Goal: Task Accomplishment & Management: Complete application form

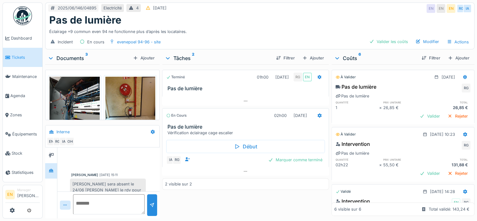
scroll to position [119, 0]
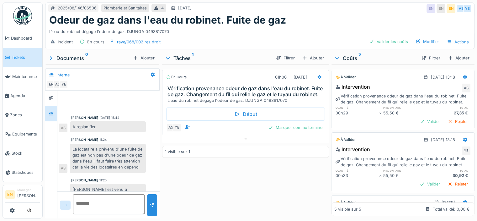
scroll to position [65, 0]
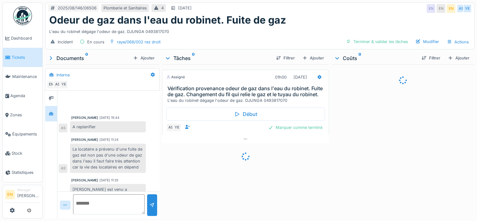
scroll to position [175, 0]
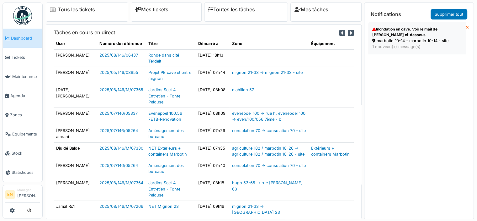
click at [396, 41] on div "marbotin 10-14 - marbotin 10-14 - site" at bounding box center [417, 41] width 89 height 6
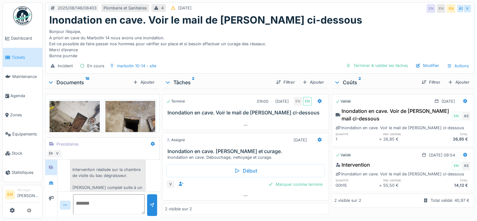
scroll to position [50, 0]
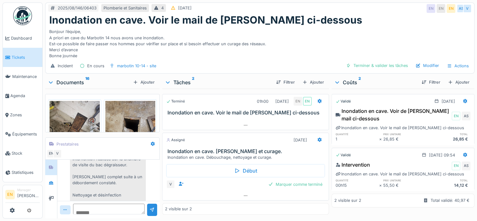
drag, startPoint x: 142, startPoint y: 211, endPoint x: 126, endPoint y: 192, distance: 25.4
click at [126, 192] on div "Aucun message pour le moment … Soyez le premier ! Vdw . 09:43 Débouchage Interv…" at bounding box center [108, 188] width 102 height 59
click at [115, 172] on div "Débouchage Intervention réalisée sur la chambre de visite du bac dégraisseur. […" at bounding box center [108, 216] width 76 height 150
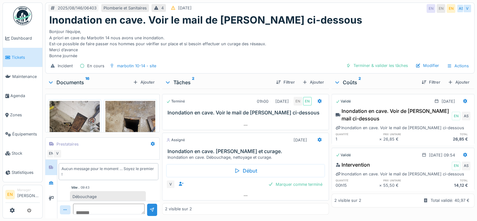
scroll to position [0, 0]
click at [53, 169] on div at bounding box center [50, 167] width 9 height 10
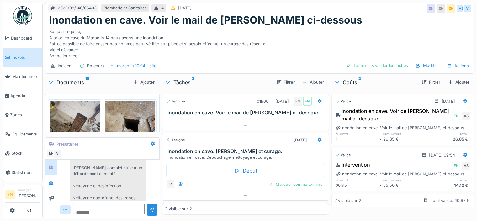
scroll to position [63, 0]
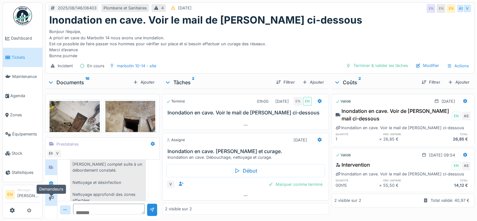
click at [51, 196] on icon at bounding box center [51, 198] width 5 height 4
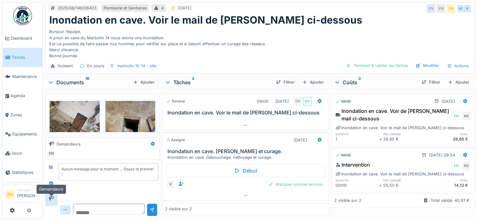
scroll to position [0, 0]
click at [53, 180] on icon at bounding box center [51, 182] width 5 height 4
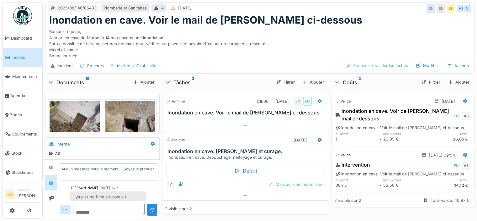
scroll to position [31, 0]
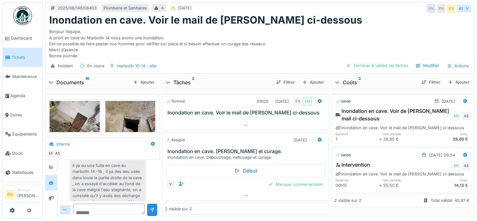
click at [123, 180] on div "Il ya eu une fuite en cave au marbotin 14 -16 , il ya des eau usée dans toute l…" at bounding box center [108, 198] width 76 height 77
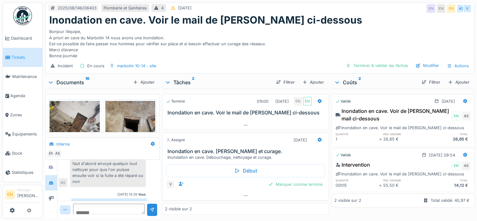
click at [267, 51] on div "Bonjour l’équipe, A priori en cave du Marbotin 14 nous avons une inondation. Es…" at bounding box center [260, 42] width 422 height 33
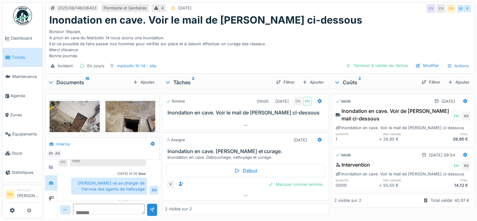
scroll to position [123, 0]
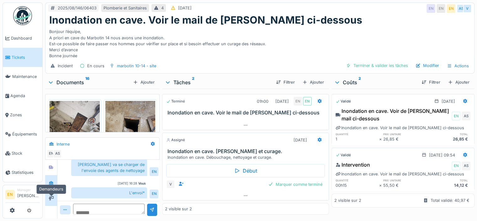
click at [53, 196] on icon at bounding box center [51, 198] width 5 height 4
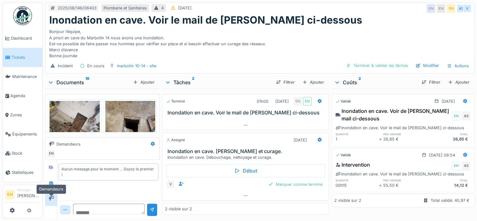
scroll to position [0, 0]
click at [52, 166] on icon at bounding box center [51, 167] width 4 height 4
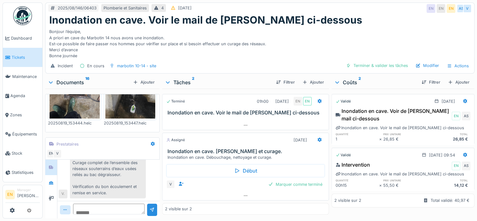
scroll to position [4, 0]
click at [243, 124] on icon at bounding box center [245, 125] width 5 height 4
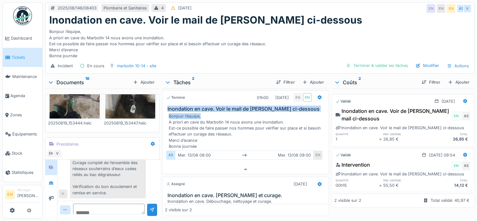
drag, startPoint x: 164, startPoint y: 109, endPoint x: 215, endPoint y: 112, distance: 50.3
click at [215, 112] on div "Inondation en cave. Voir le mail de Cédric ci-dessous" at bounding box center [246, 109] width 166 height 6
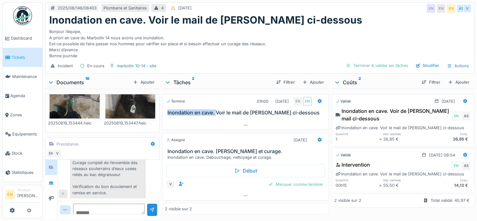
click at [215, 112] on h3 "Inondation en cave. Voir le mail de Cédric ci-dessous" at bounding box center [247, 113] width 159 height 6
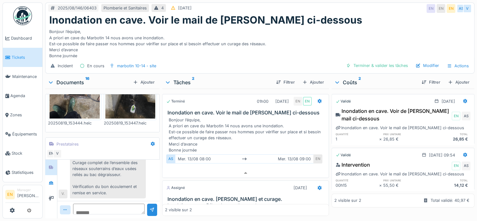
scroll to position [0, 0]
click at [310, 85] on div "Ajouter" at bounding box center [313, 82] width 27 height 8
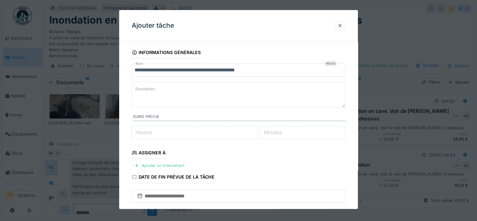
click at [168, 92] on textarea "Description" at bounding box center [239, 95] width 214 height 26
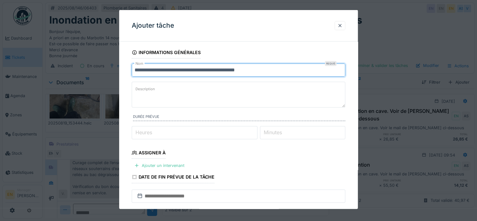
drag, startPoint x: 267, startPoint y: 70, endPoint x: 185, endPoint y: 74, distance: 82.0
click at [185, 74] on input "**********" at bounding box center [239, 69] width 214 height 13
type input "**********"
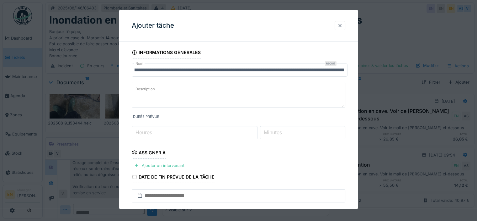
scroll to position [0, 0]
click at [202, 98] on textarea "Description" at bounding box center [239, 94] width 214 height 26
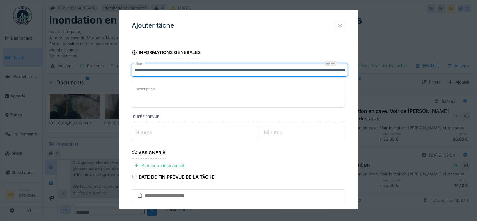
click at [137, 69] on input "**********" at bounding box center [240, 69] width 216 height 13
click at [134, 71] on input "**********" at bounding box center [240, 69] width 216 height 13
click at [159, 71] on input "**********" at bounding box center [240, 69] width 216 height 13
click at [144, 73] on input "**********" at bounding box center [240, 69] width 216 height 13
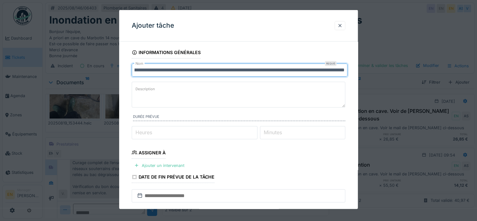
drag, startPoint x: 134, startPoint y: 70, endPoint x: 358, endPoint y: 78, distance: 224.2
click at [358, 78] on div "**********" at bounding box center [238, 183] width 239 height 274
click at [173, 99] on textarea "Description" at bounding box center [239, 94] width 214 height 26
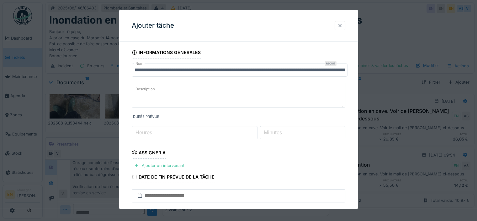
paste textarea "**********"
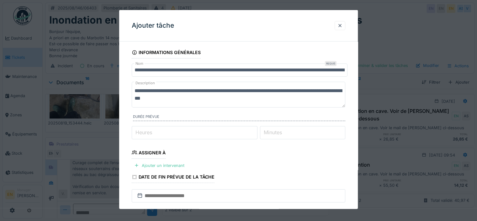
type textarea "**********"
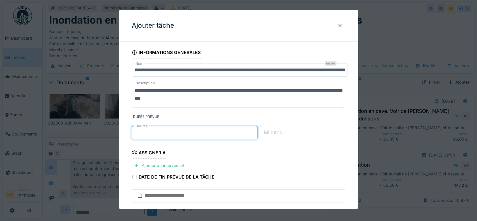
type input "*"
click at [257, 130] on input "*" at bounding box center [195, 132] width 126 height 13
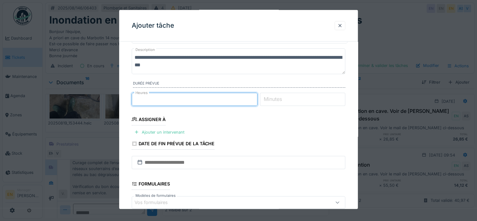
scroll to position [63, 0]
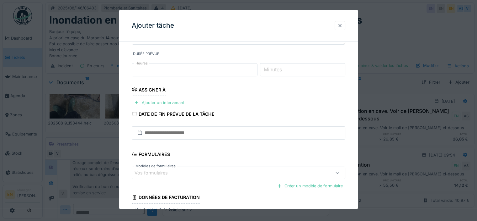
click at [177, 101] on div "Ajouter un intervenant" at bounding box center [159, 102] width 55 height 8
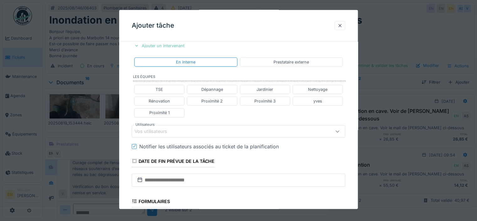
scroll to position [126, 0]
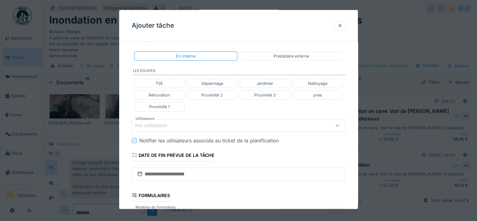
click at [188, 123] on div "Vos utilisateurs" at bounding box center [226, 124] width 182 height 7
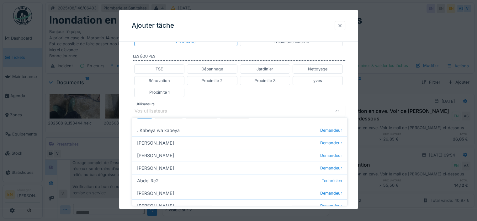
scroll to position [0, 0]
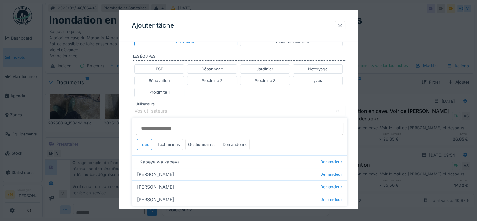
click at [169, 128] on input "Utilisateurs" at bounding box center [240, 127] width 208 height 13
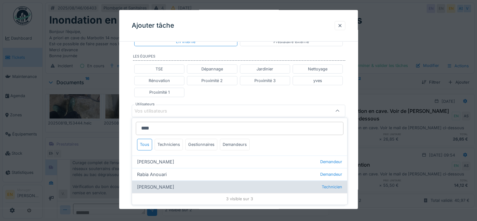
type input "****"
click at [159, 190] on div "Anouar Serifi Technicien" at bounding box center [239, 186] width 215 height 13
type input "*****"
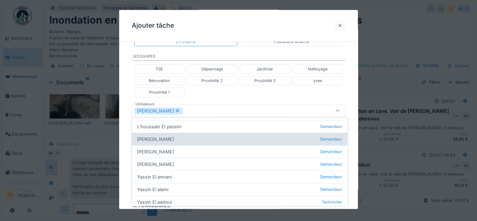
scroll to position [61, 0]
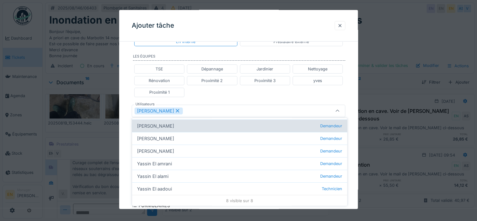
type input "******"
click at [174, 189] on div "Yassin El aadoui Technicien" at bounding box center [239, 188] width 215 height 13
type input "**********"
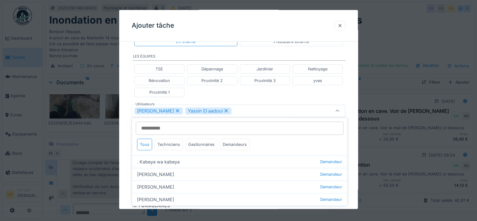
click at [352, 163] on div "**********" at bounding box center [238, 107] width 239 height 402
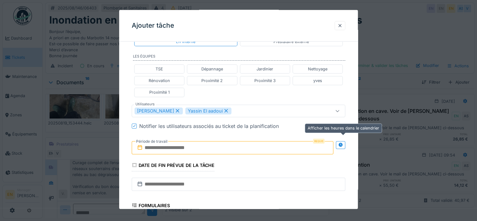
click at [343, 145] on icon at bounding box center [340, 144] width 5 height 4
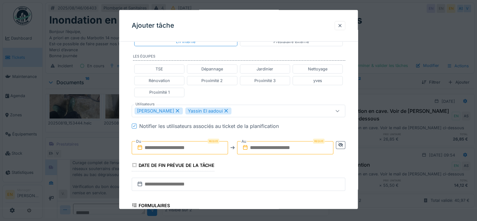
click at [167, 147] on input "text" at bounding box center [180, 147] width 96 height 13
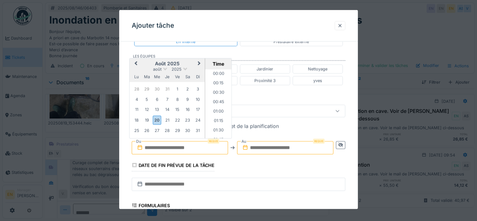
scroll to position [347, 0]
click at [158, 121] on div "20" at bounding box center [157, 119] width 8 height 9
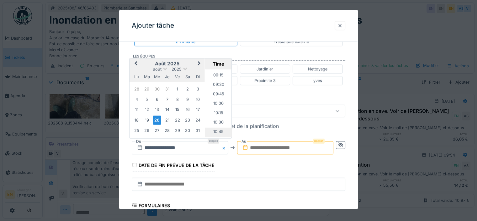
scroll to position [378, 0]
click at [216, 108] on li "11:00" at bounding box center [218, 109] width 27 height 9
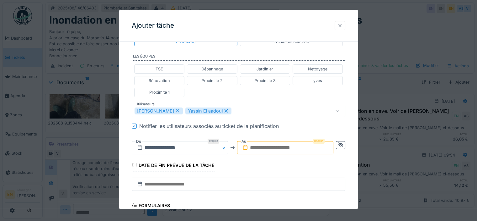
click at [270, 147] on input "text" at bounding box center [285, 147] width 96 height 13
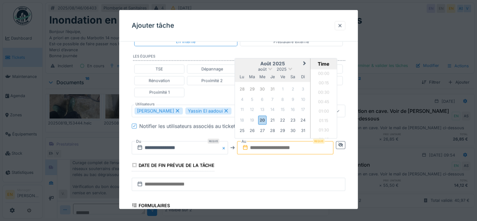
scroll to position [347, 0]
click at [266, 120] on div "20" at bounding box center [262, 119] width 8 height 9
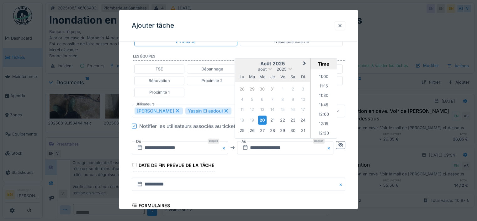
scroll to position [410, 0]
click at [324, 114] on li "12:00" at bounding box center [324, 115] width 27 height 9
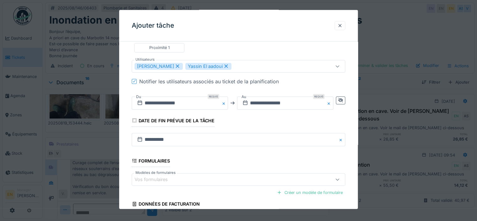
scroll to position [239, 0]
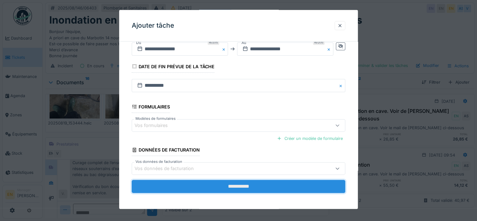
click at [236, 184] on input "**********" at bounding box center [239, 186] width 214 height 13
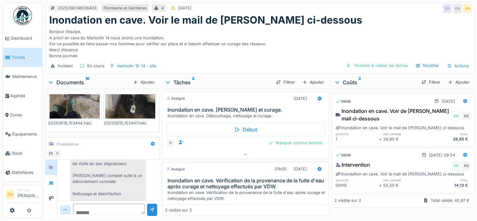
scroll to position [51, 0]
click at [52, 185] on icon at bounding box center [51, 182] width 5 height 4
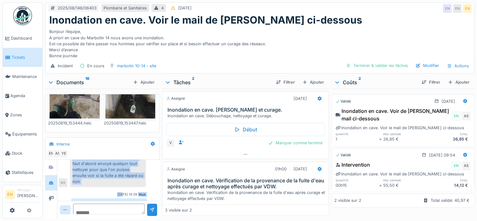
scroll to position [98, 0]
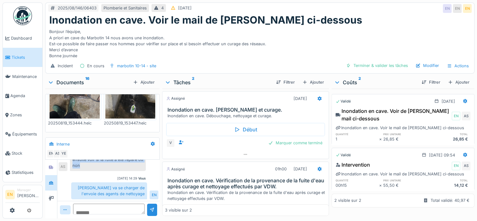
drag, startPoint x: 73, startPoint y: 170, endPoint x: 89, endPoint y: 168, distance: 16.2
click at [89, 168] on div "Il ya eu une fuite en cave au marbotin 14 -16 , il ya des eau usée dans toute l…" at bounding box center [108, 132] width 76 height 77
copy div "Il ya eu une fuite en cave au marbotin 14 -16 , il ya des eau usée dans toute l…"
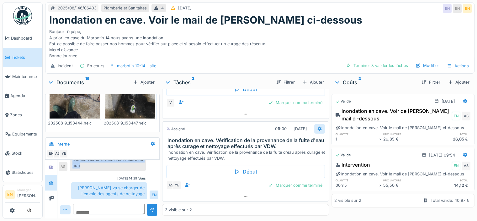
click at [317, 132] on div at bounding box center [319, 129] width 5 height 6
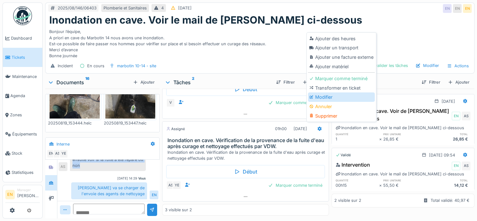
click at [320, 99] on div "Modifier" at bounding box center [341, 96] width 67 height 9
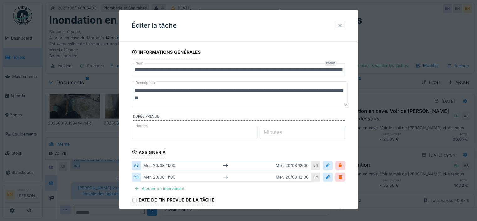
scroll to position [0, 0]
drag, startPoint x: 217, startPoint y: 99, endPoint x: 125, endPoint y: 79, distance: 94.3
click at [125, 79] on div "**********" at bounding box center [238, 195] width 239 height 298
paste textarea "**********"
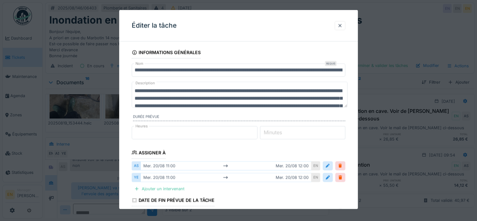
click at [135, 89] on textarea "**********" at bounding box center [240, 95] width 216 height 26
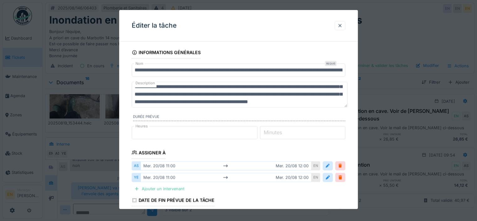
scroll to position [23, 0]
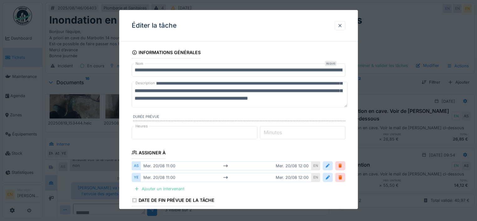
click at [250, 101] on textarea "**********" at bounding box center [240, 95] width 216 height 26
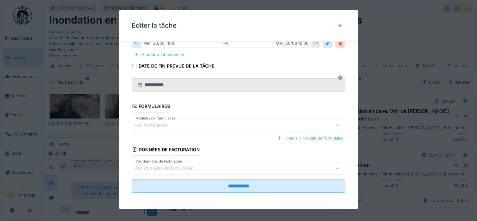
scroll to position [5, 0]
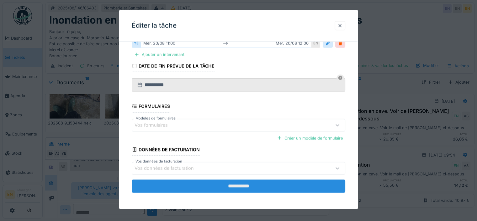
type textarea "**********"
click at [245, 182] on input "**********" at bounding box center [239, 185] width 214 height 13
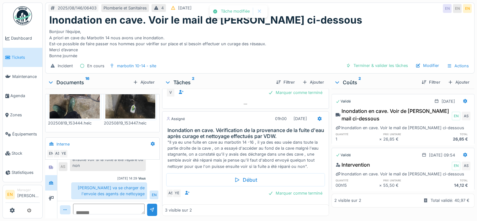
scroll to position [123, 0]
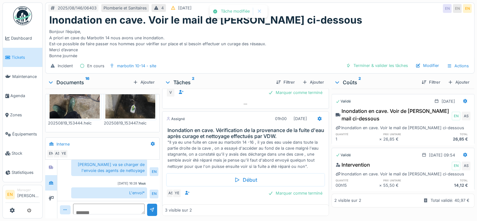
click at [352, 39] on div "Bonjour l’équipe, A priori en cave du Marbotin 14 nous avons une inondation. Es…" at bounding box center [260, 42] width 422 height 33
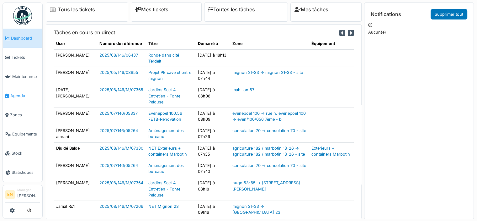
click at [14, 93] on span "Agenda" at bounding box center [25, 96] width 30 height 6
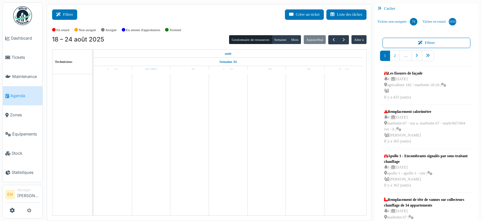
click at [72, 16] on button "Filtrer" at bounding box center [64, 14] width 25 height 10
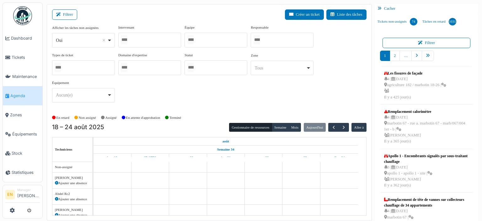
click at [112, 40] on div "*** Oui Remove item" at bounding box center [83, 40] width 63 height 14
select select "**"
click at [143, 39] on div at bounding box center [149, 40] width 63 height 15
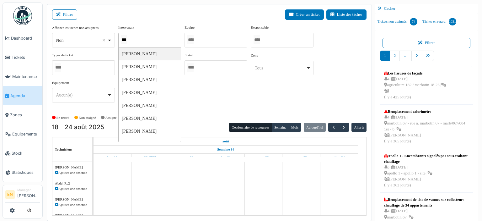
type input "****"
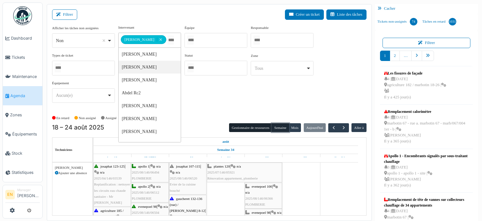
click at [277, 126] on button "Semaine" at bounding box center [280, 127] width 17 height 9
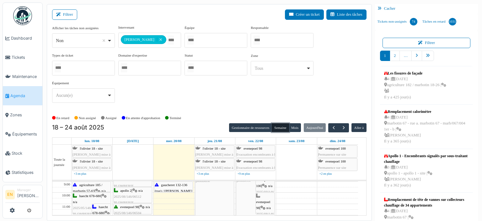
scroll to position [31, 0]
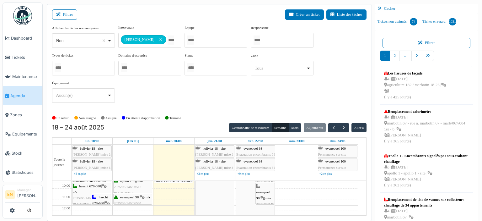
click at [330, 83] on div "**********" at bounding box center [209, 66] width 314 height 83
click at [314, 98] on div "**********" at bounding box center [209, 66] width 314 height 83
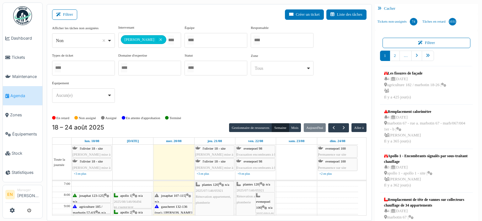
click at [209, 105] on div "**********" at bounding box center [209, 66] width 314 height 83
click at [234, 90] on div "**********" at bounding box center [209, 66] width 314 height 83
click at [343, 128] on button "button" at bounding box center [344, 127] width 10 height 9
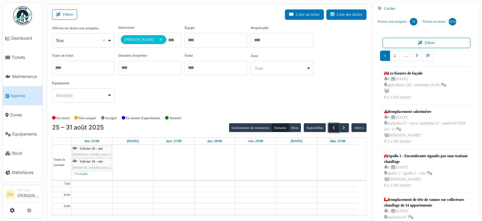
click at [331, 126] on span "button" at bounding box center [333, 127] width 5 height 5
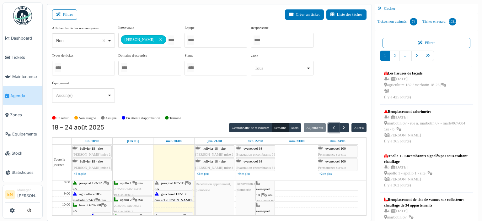
scroll to position [25, 0]
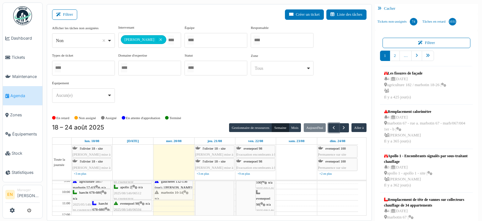
drag, startPoint x: 164, startPoint y: 204, endPoint x: 165, endPoint y: 194, distance: 10.7
click at [236, 90] on div "**********" at bounding box center [209, 66] width 314 height 83
click at [341, 126] on span "button" at bounding box center [343, 127] width 5 height 5
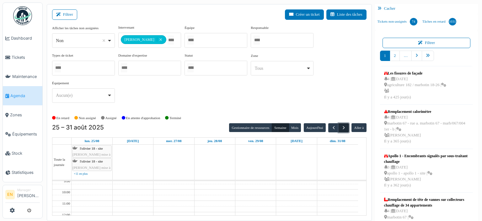
scroll to position [0, 0]
click at [328, 126] on button "button" at bounding box center [333, 127] width 10 height 9
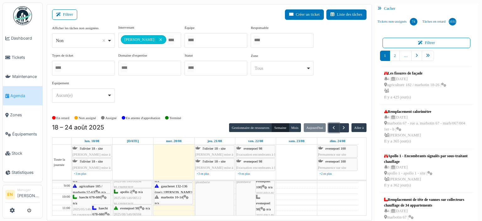
scroll to position [31, 0]
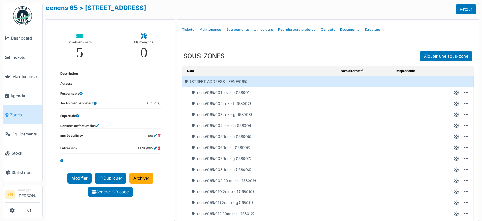
scroll to position [69, 0]
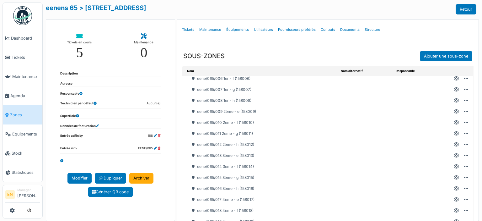
click at [355, 9] on div "eenens 65 > rue général eenens 65 Retour" at bounding box center [261, 9] width 431 height 10
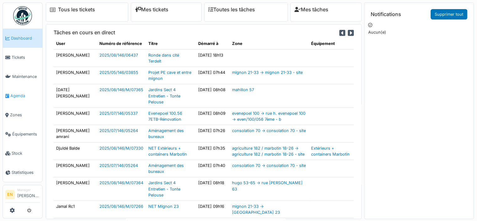
click at [21, 93] on span "Agenda" at bounding box center [25, 96] width 30 height 6
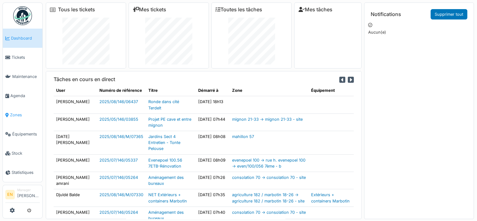
click at [17, 114] on span "Zones" at bounding box center [25, 115] width 30 height 6
click at [20, 94] on span "Agenda" at bounding box center [25, 96] width 30 height 6
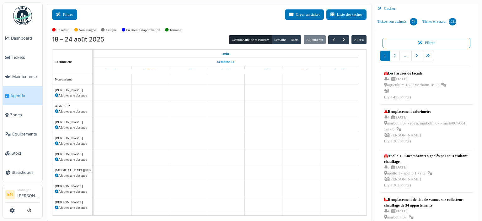
click at [65, 12] on button "Filtrer" at bounding box center [64, 14] width 25 height 10
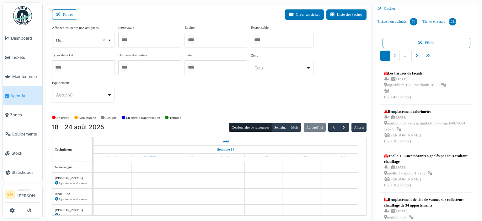
click at [110, 39] on div "Oui Remove item" at bounding box center [83, 40] width 57 height 9
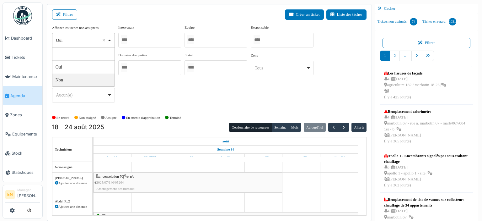
select select "**"
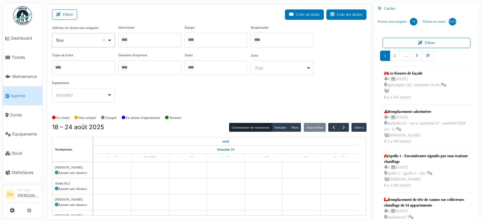
click at [144, 40] on div at bounding box center [149, 40] width 63 height 15
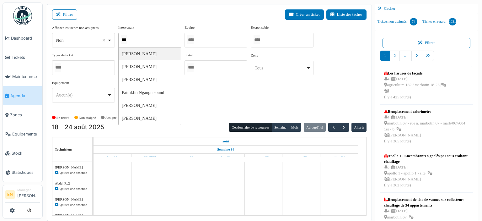
type input "****"
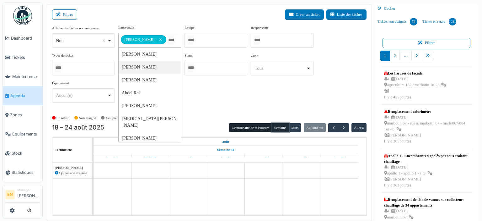
click at [282, 125] on button "Semaine" at bounding box center [280, 127] width 17 height 9
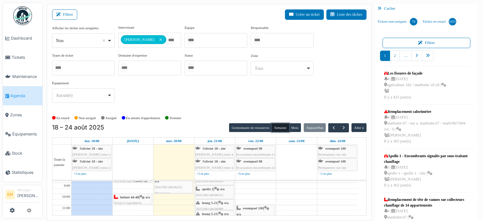
scroll to position [31, 0]
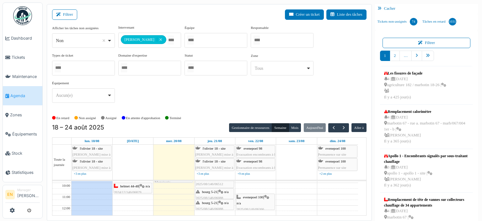
click at [14, 94] on span "Agenda" at bounding box center [25, 96] width 30 height 6
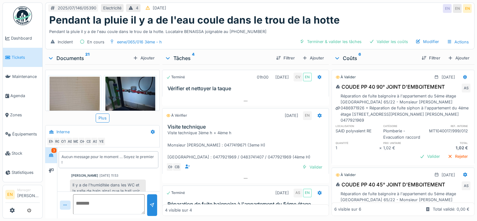
scroll to position [137, 0]
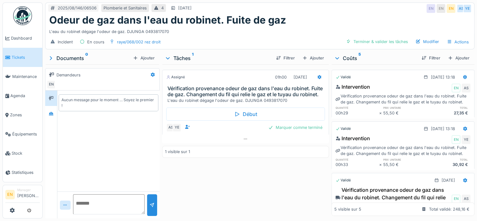
click at [319, 25] on div "Odeur de gaz dans l'eau du robinet. Fuite de gaz" at bounding box center [260, 20] width 422 height 12
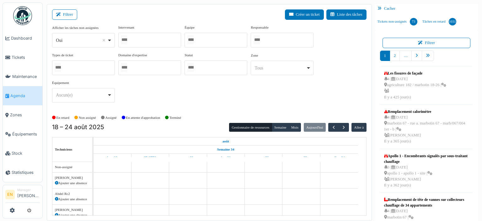
click at [165, 37] on div at bounding box center [149, 40] width 63 height 15
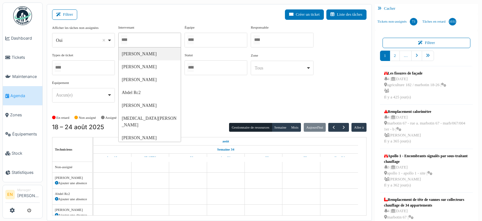
click at [234, 38] on div at bounding box center [216, 40] width 63 height 15
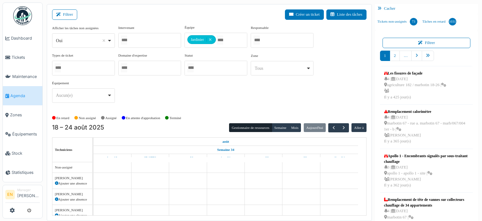
click at [300, 90] on div "Afficher les tâches non assignées *** Oui Remove item Oui Non Intervenant [PERS…" at bounding box center [209, 66] width 314 height 83
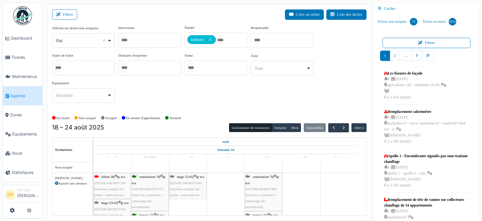
click at [265, 193] on span "Sortir les conteneurs + ramassage des encombrants" at bounding box center [261, 201] width 32 height 16
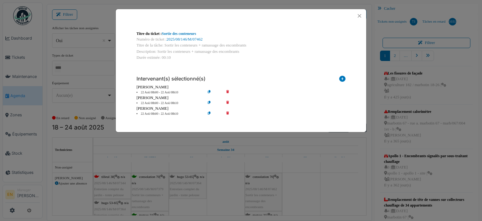
click at [228, 103] on icon at bounding box center [232, 103] width 18 height 5
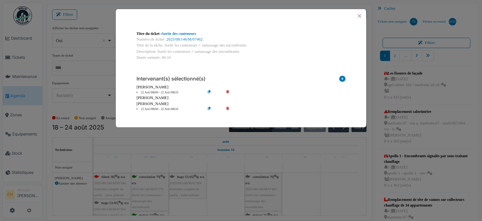
click at [228, 106] on div "[PERSON_NAME]" at bounding box center [241, 104] width 209 height 6
click at [226, 108] on icon at bounding box center [232, 109] width 18 height 5
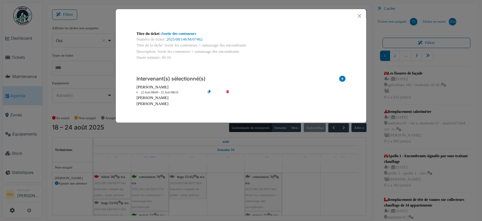
click at [210, 93] on icon at bounding box center [214, 92] width 18 height 5
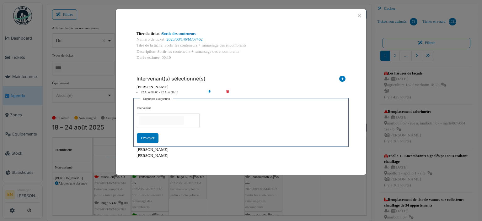
click at [178, 117] on input "null" at bounding box center [161, 120] width 45 height 9
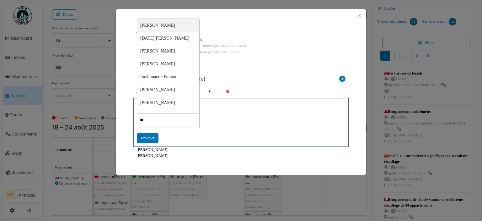
type input "***"
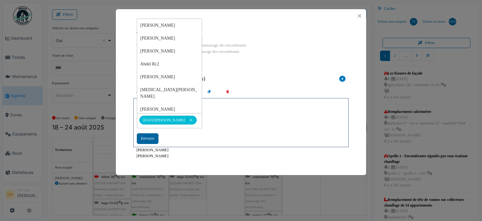
click at [146, 139] on div "Envoyer" at bounding box center [148, 138] width 22 height 10
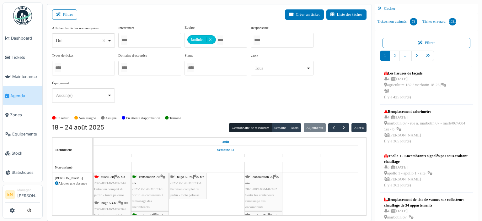
scroll to position [31, 0]
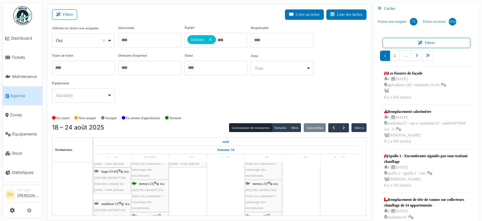
click at [259, 189] on span "2025/08/146/M/07451" at bounding box center [261, 190] width 32 height 4
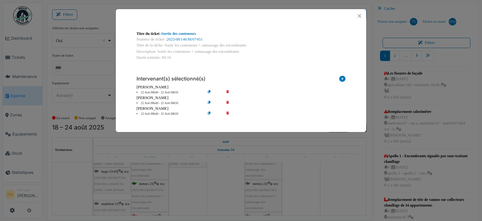
click at [228, 101] on icon at bounding box center [232, 103] width 18 height 5
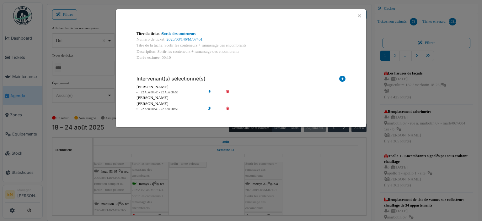
click at [227, 108] on icon at bounding box center [232, 109] width 18 height 5
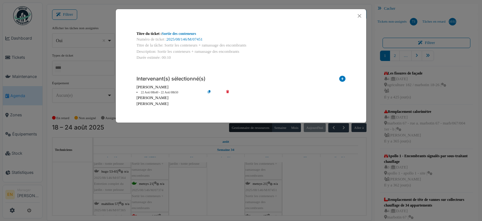
click at [207, 93] on icon at bounding box center [214, 92] width 18 height 5
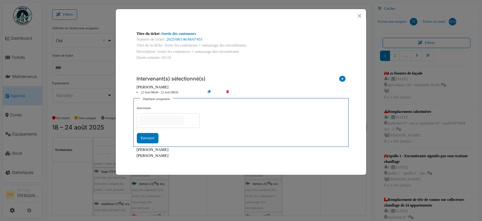
click at [184, 118] on input "null" at bounding box center [161, 120] width 45 height 9
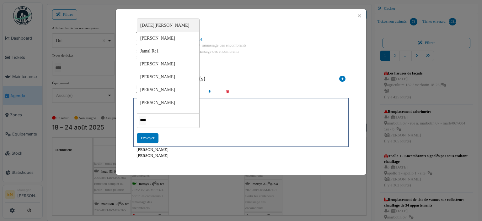
type input "*****"
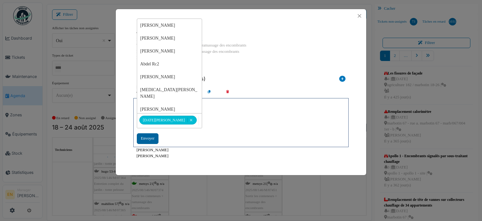
click at [151, 140] on div "Envoyer" at bounding box center [148, 138] width 22 height 10
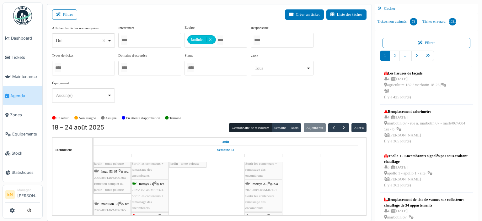
click at [265, 194] on span "Sortir les conteneurs + ramassage des encombrants" at bounding box center [261, 202] width 32 height 16
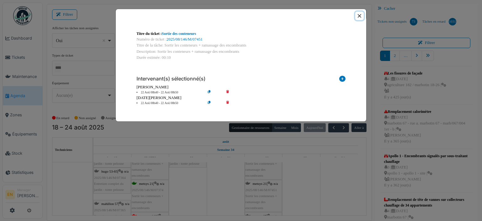
click at [361, 15] on button "Close" at bounding box center [359, 16] width 8 height 8
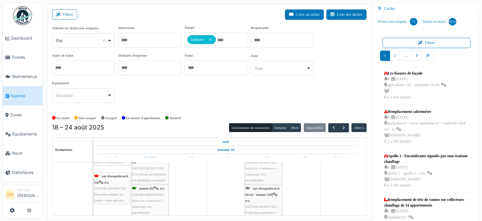
scroll to position [94, 0]
click at [265, 169] on span "Sortir les conteneurs + ramassage des encombrants" at bounding box center [261, 171] width 32 height 16
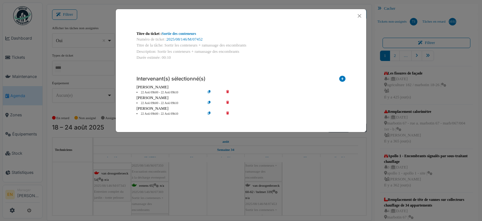
click at [227, 103] on icon at bounding box center [232, 103] width 18 height 5
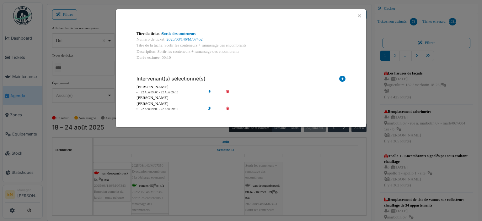
click at [227, 108] on icon at bounding box center [232, 109] width 18 height 5
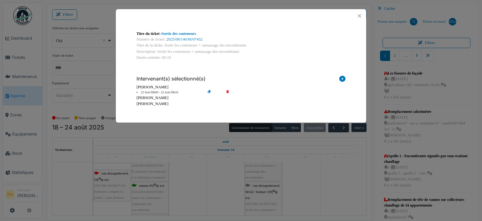
click at [208, 90] on icon at bounding box center [214, 92] width 18 height 5
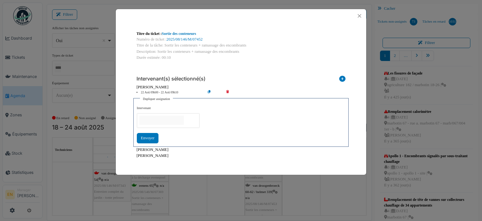
click at [184, 121] on input "null" at bounding box center [161, 120] width 45 height 9
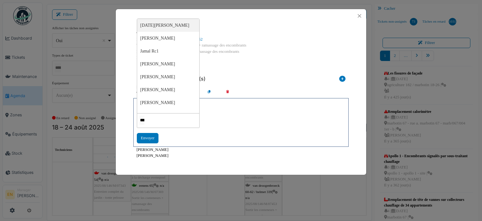
type input "****"
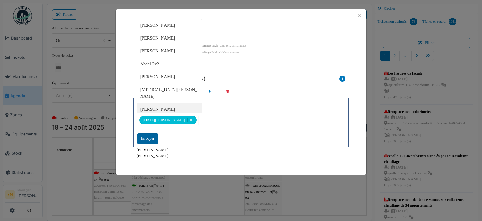
click at [152, 140] on div "Envoyer" at bounding box center [148, 138] width 22 height 10
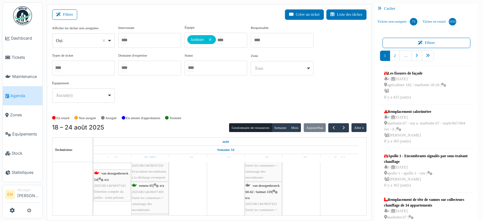
click at [262, 194] on div "van droogenbroeck 60-62 / helmet 339 | n/a 2025/08/146/M/07453 Sortir les conte…" at bounding box center [263, 203] width 36 height 42
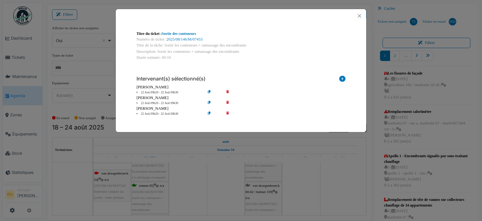
click at [225, 101] on icon at bounding box center [232, 103] width 18 height 5
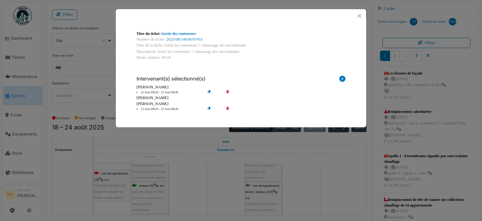
click at [226, 108] on icon at bounding box center [232, 109] width 18 height 5
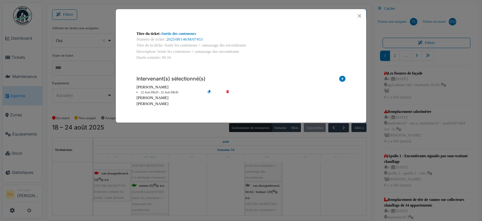
click at [208, 93] on icon at bounding box center [214, 92] width 18 height 5
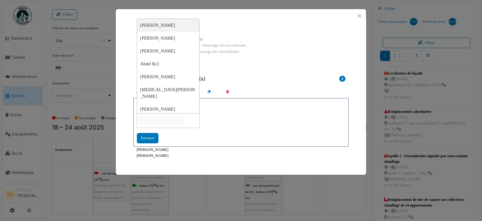
click at [181, 118] on input "null" at bounding box center [161, 120] width 45 height 9
type input "*****"
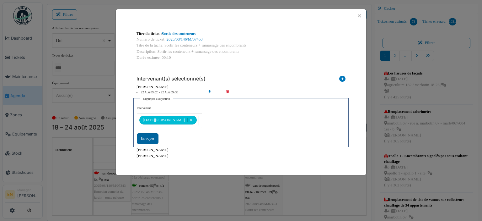
click at [149, 140] on div "Envoyer" at bounding box center [148, 138] width 22 height 10
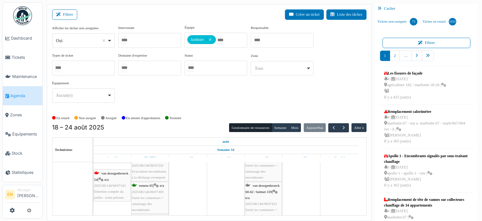
click at [256, 172] on div "eenens 65 | n/a 2025/08/146/M/07452 Sortir les conteneurs + ramassage des encom…" at bounding box center [263, 165] width 36 height 30
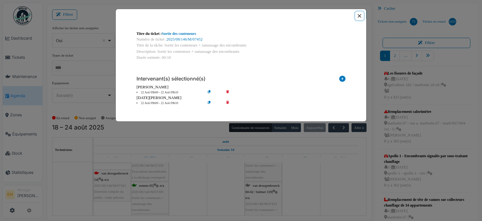
click at [361, 17] on button "Close" at bounding box center [359, 16] width 8 height 8
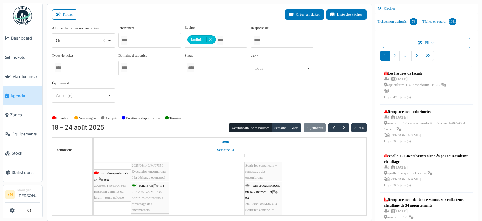
click at [267, 191] on span "van droogenbroeck 60-62 / helmet 339" at bounding box center [262, 188] width 34 height 10
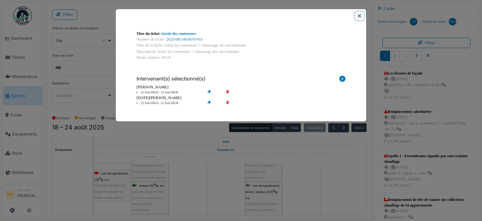
click at [362, 17] on button "Close" at bounding box center [359, 16] width 8 height 8
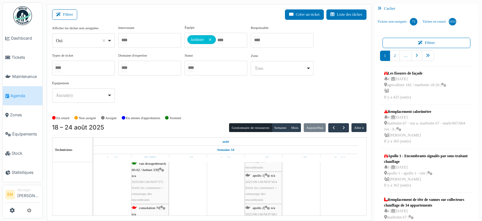
scroll to position [157, 0]
click at [261, 177] on span "Sortir les conteneurs + ramassage des encombrants" at bounding box center [261, 185] width 32 height 16
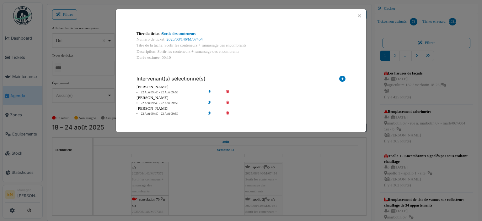
click at [227, 103] on icon at bounding box center [232, 103] width 18 height 5
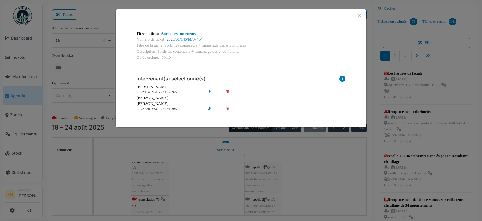
click at [227, 108] on icon at bounding box center [232, 109] width 18 height 5
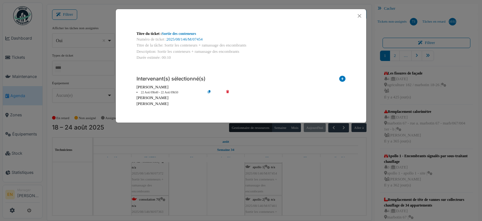
click at [208, 92] on icon at bounding box center [214, 92] width 18 height 5
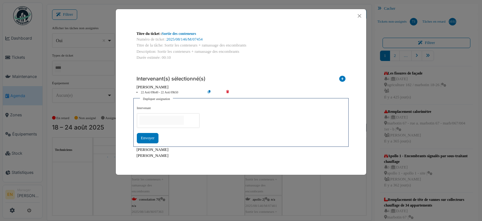
click at [158, 121] on input "null" at bounding box center [161, 120] width 45 height 9
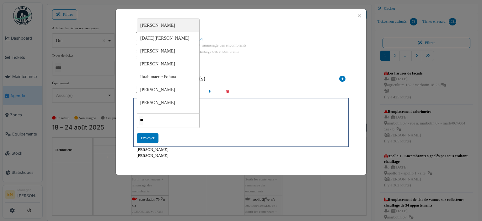
type input "***"
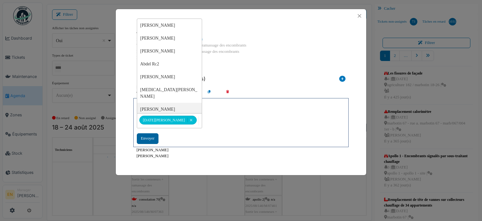
click at [149, 138] on div "Envoyer" at bounding box center [148, 138] width 22 height 10
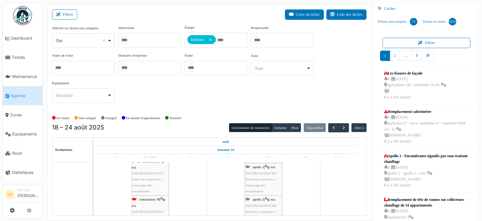
click at [262, 175] on div "apollo 1 | n/a 2025/08/146/M/07454 Sortir les conteneurs + ramassage des encomb…" at bounding box center [263, 179] width 36 height 30
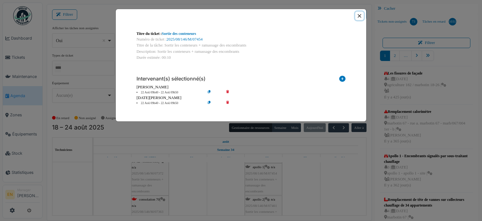
click at [360, 14] on button "Close" at bounding box center [359, 16] width 8 height 8
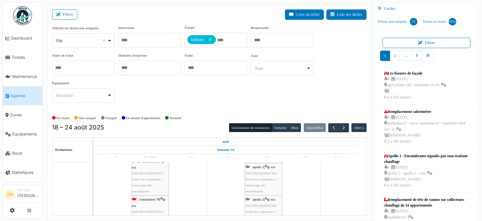
click at [261, 199] on span "apollo 2" at bounding box center [258, 199] width 11 height 4
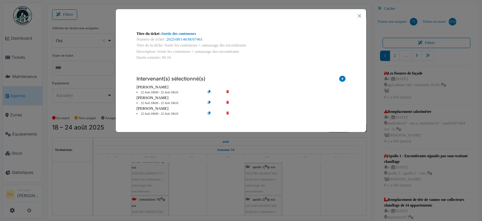
click at [226, 103] on icon at bounding box center [232, 103] width 18 height 5
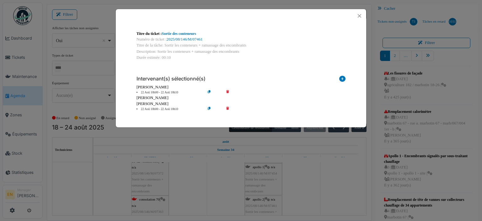
click at [228, 108] on icon at bounding box center [232, 109] width 18 height 5
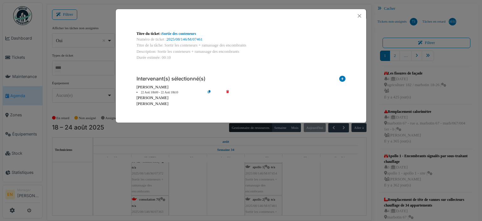
click at [209, 91] on icon at bounding box center [214, 92] width 18 height 5
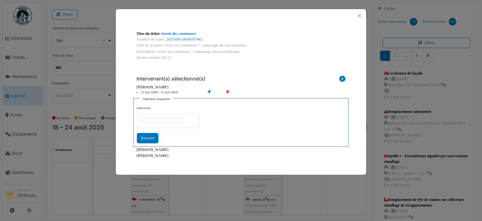
click at [166, 123] on input "null" at bounding box center [161, 120] width 45 height 9
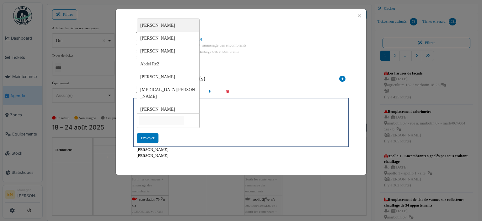
type input "*"
type input "***"
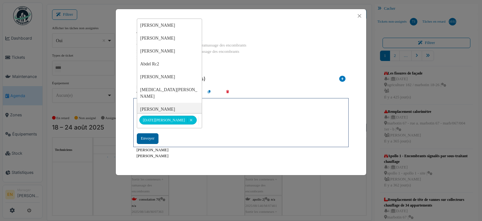
click at [147, 137] on div "Envoyer" at bounding box center [148, 138] width 22 height 10
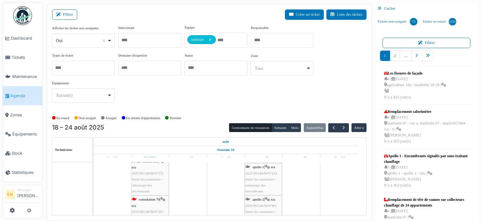
click at [264, 200] on span "apollo 2" at bounding box center [258, 199] width 11 height 4
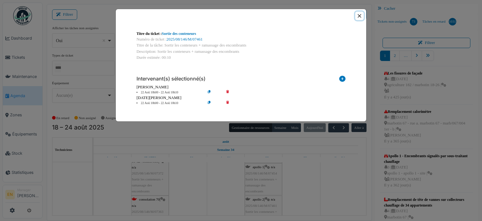
click at [360, 15] on button "Close" at bounding box center [359, 16] width 8 height 8
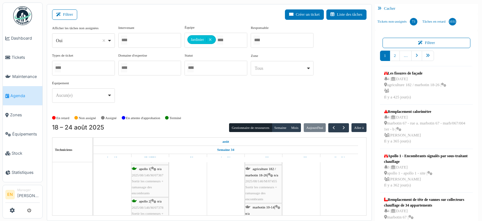
scroll to position [232, 0]
click at [259, 175] on div "agriculture 182 / marbotin 18-26 | n/a 2025/08/146/M/07455 Sortir les conteneur…" at bounding box center [263, 171] width 36 height 36
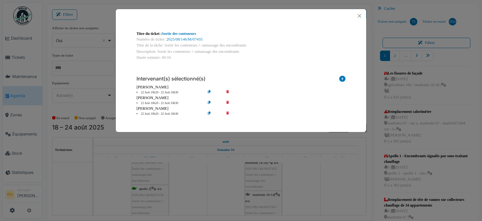
click at [227, 103] on icon at bounding box center [232, 103] width 18 height 5
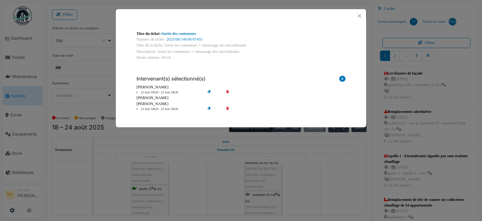
click at [228, 110] on icon at bounding box center [232, 109] width 18 height 5
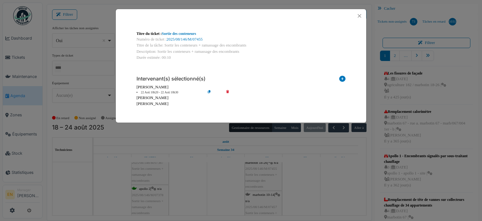
click at [211, 92] on icon at bounding box center [214, 92] width 18 height 5
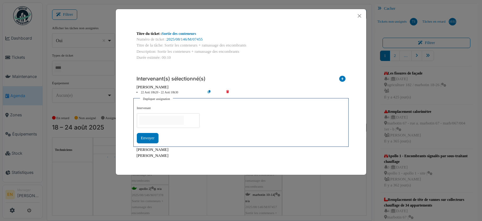
click at [182, 120] on input "null" at bounding box center [161, 120] width 45 height 9
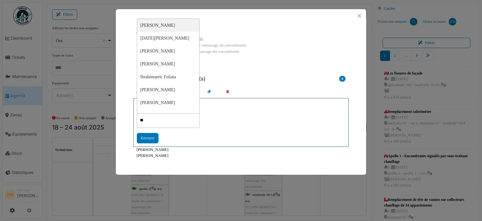
type input "***"
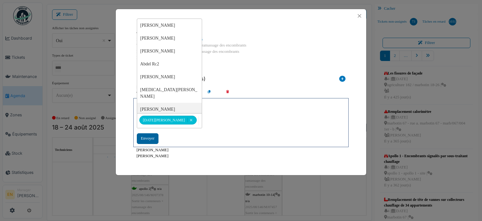
click at [149, 137] on div "Envoyer" at bounding box center [148, 138] width 22 height 10
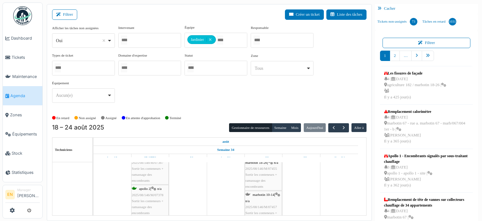
click at [258, 199] on div "marbotin 10-14 | n/a 2025/08/146/M/07457 Sortir les conteneurs + ramassage des …" at bounding box center [263, 209] width 36 height 36
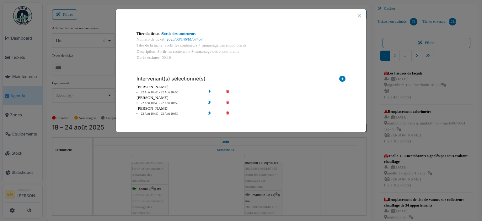
click at [228, 102] on icon at bounding box center [232, 103] width 18 height 5
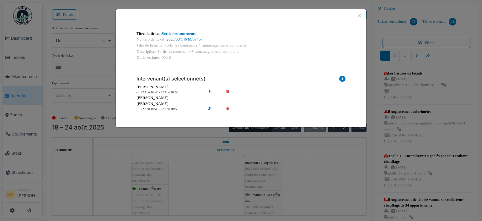
click at [227, 109] on icon at bounding box center [232, 109] width 18 height 5
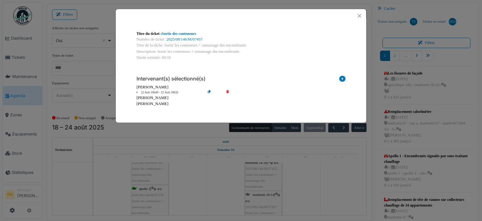
click at [210, 92] on icon at bounding box center [214, 92] width 18 height 5
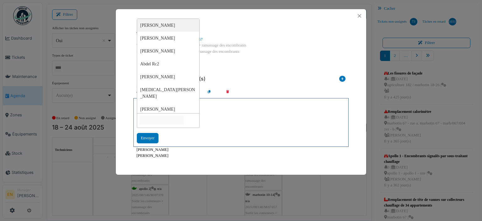
click at [181, 121] on input "null" at bounding box center [161, 120] width 45 height 9
type input "***"
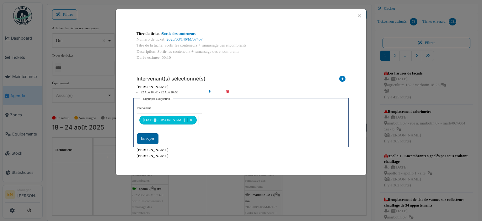
click at [141, 139] on div "Envoyer" at bounding box center [148, 138] width 22 height 10
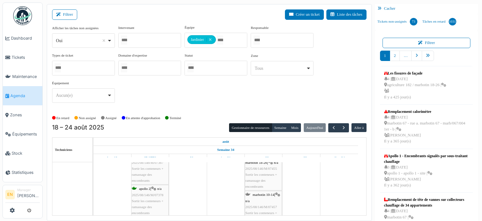
scroll to position [295, 0]
click at [254, 178] on span "2025/08/146/M/07458" at bounding box center [261, 176] width 32 height 4
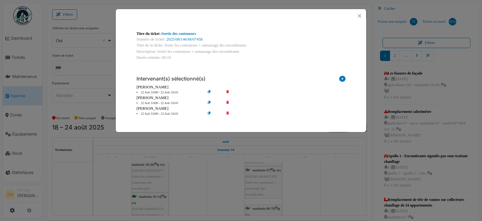
click at [228, 102] on icon at bounding box center [232, 103] width 18 height 5
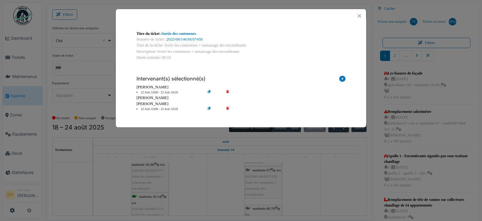
click at [226, 109] on icon at bounding box center [232, 109] width 18 height 5
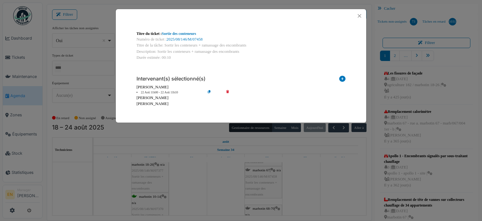
click at [210, 92] on icon at bounding box center [214, 92] width 18 height 5
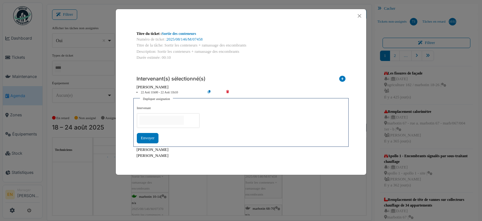
click at [184, 120] on input "null" at bounding box center [161, 120] width 45 height 9
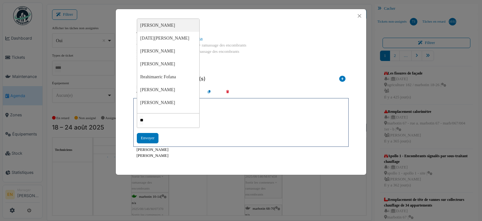
type input "***"
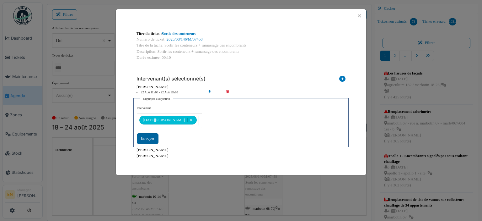
click at [150, 137] on div "Envoyer" at bounding box center [148, 138] width 22 height 10
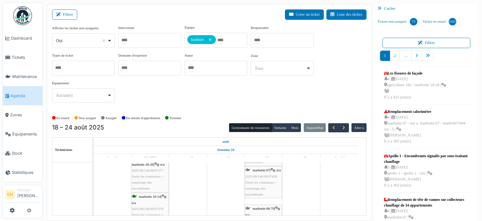
click at [261, 211] on div "marbotin 68-70 | n/a 2025/08/146/M/07459 Sortir les conteneurs + ramassage des …" at bounding box center [263, 223] width 36 height 36
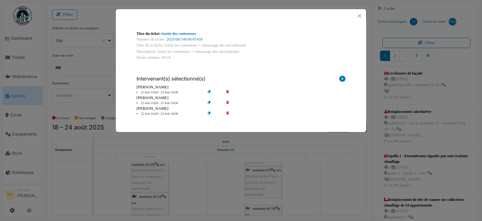
click at [226, 103] on icon at bounding box center [232, 103] width 18 height 5
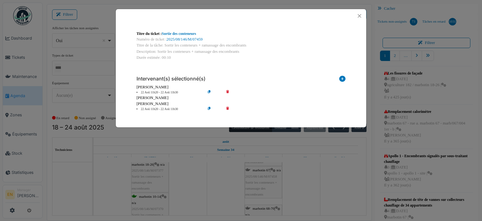
click at [228, 108] on icon at bounding box center [232, 109] width 18 height 5
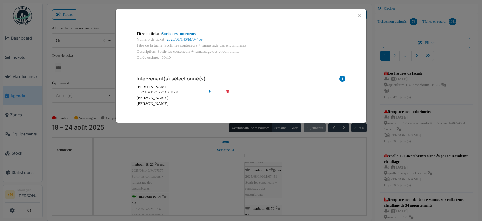
click at [209, 93] on icon at bounding box center [214, 92] width 18 height 5
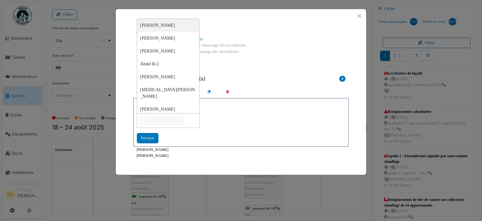
click at [181, 117] on input "null" at bounding box center [161, 120] width 45 height 9
type input "*****"
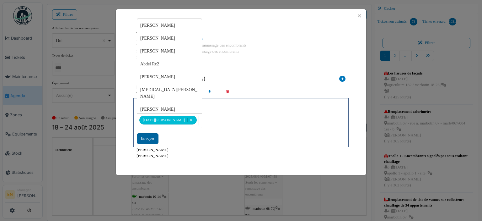
click at [138, 139] on div "Envoyer" at bounding box center [148, 138] width 22 height 10
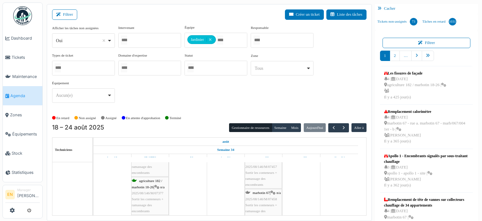
scroll to position [264, 0]
click at [264, 186] on span "Sortir les conteneurs + ramassage des encombrants" at bounding box center [261, 187] width 32 height 16
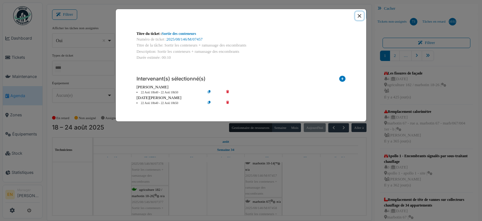
click at [360, 16] on button "Close" at bounding box center [359, 16] width 8 height 8
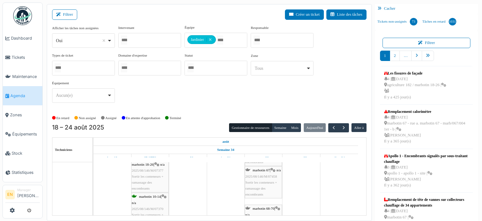
scroll to position [326, 0]
click at [264, 187] on span "2025/08/146/M/07459" at bounding box center [261, 189] width 32 height 4
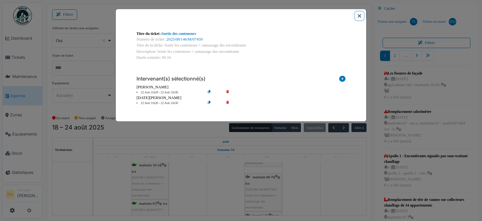
click at [362, 16] on button "Close" at bounding box center [359, 16] width 8 height 8
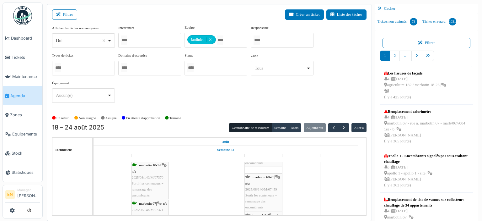
scroll to position [358, 0]
click at [265, 188] on span "2025/08/146/M/07460" at bounding box center [261, 190] width 32 height 4
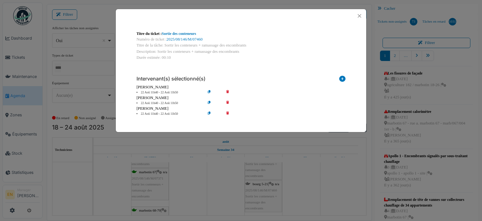
click at [227, 101] on icon at bounding box center [232, 103] width 18 height 5
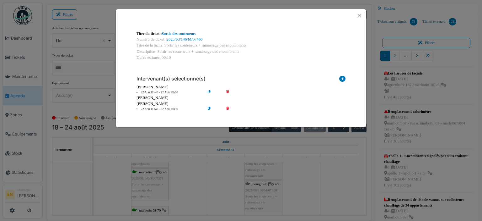
click at [227, 109] on icon at bounding box center [232, 109] width 18 height 5
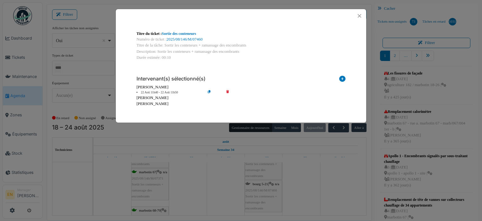
click at [208, 94] on icon at bounding box center [214, 92] width 18 height 5
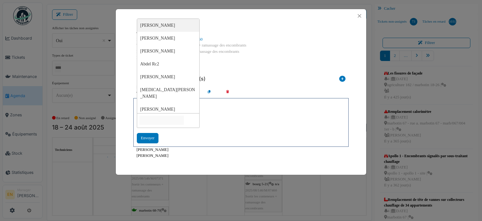
click at [179, 123] on input "null" at bounding box center [161, 120] width 45 height 9
type input "****"
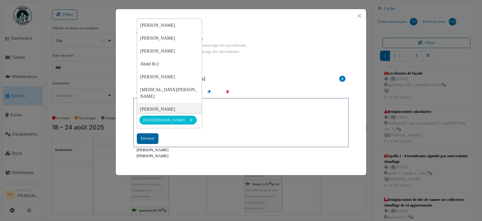
click at [148, 135] on div "Envoyer" at bounding box center [148, 138] width 22 height 10
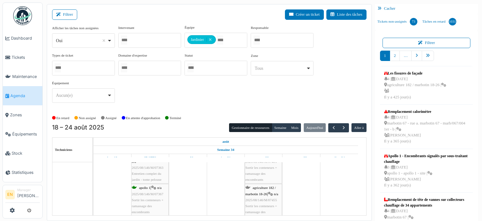
scroll to position [232, 0]
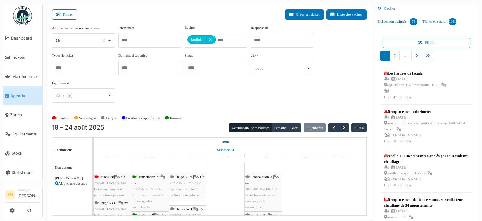
click at [259, 188] on span "2025/08/146/M/07462" at bounding box center [261, 189] width 32 height 4
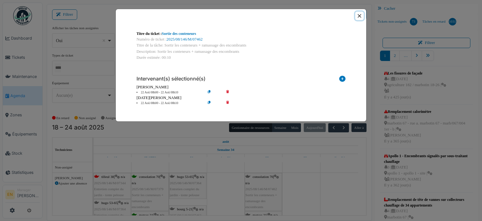
click at [359, 13] on button "Close" at bounding box center [359, 16] width 8 height 8
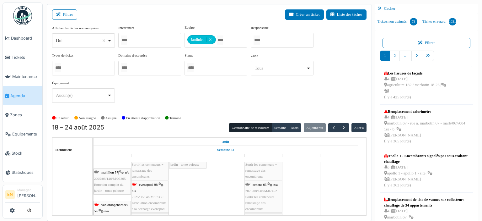
click at [260, 169] on span "Sortir les conteneurs + ramassage des encombrants" at bounding box center [261, 170] width 32 height 16
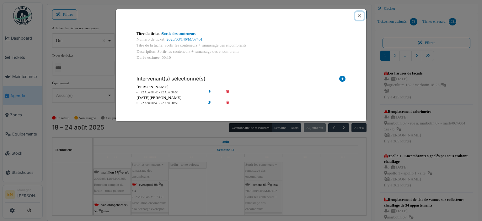
click at [358, 15] on button "Close" at bounding box center [359, 16] width 8 height 8
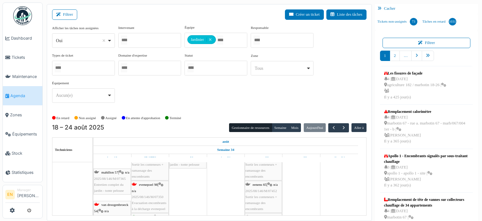
click at [255, 198] on div "eenens 65 | n/a 2025/08/146/M/07452 Sortir les conteneurs + ramassage des encom…" at bounding box center [263, 196] width 36 height 30
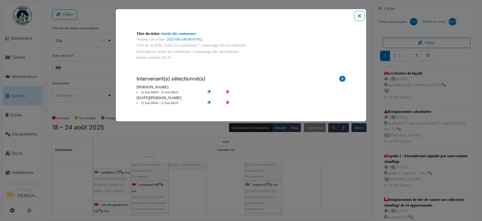
click at [357, 16] on button "Close" at bounding box center [359, 16] width 8 height 8
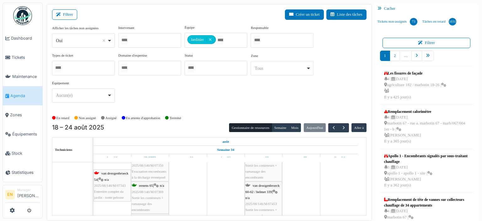
click at [263, 188] on div "van droogenbroeck 60-62 / helmet 339 | n/a 2025/08/146/M/07453 Sortir les conte…" at bounding box center [263, 203] width 36 height 42
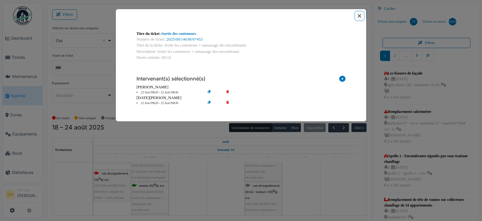
click at [359, 16] on button "Close" at bounding box center [359, 16] width 8 height 8
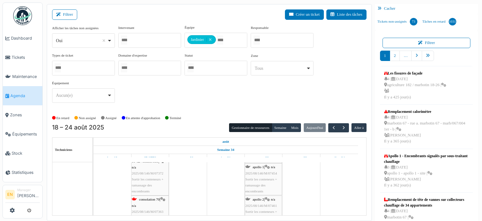
click at [254, 171] on span "2025/08/146/M/07454" at bounding box center [261, 173] width 32 height 4
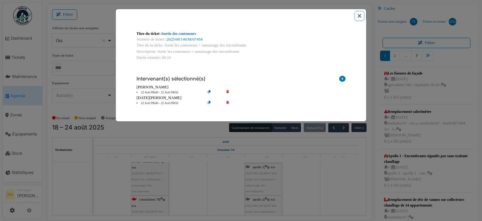
click at [361, 15] on button "Close" at bounding box center [359, 16] width 8 height 8
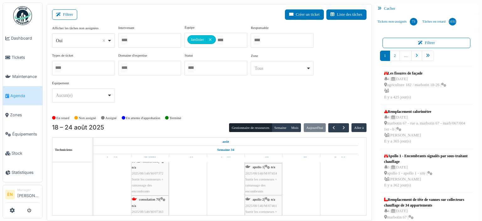
click at [271, 201] on div "apollo 2 | n/a 2025/08/146/M/07461 Sortir les conteneurs + ramassage des encomb…" at bounding box center [263, 211] width 36 height 30
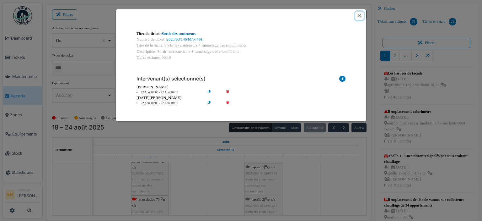
click at [360, 15] on button "Close" at bounding box center [359, 16] width 8 height 8
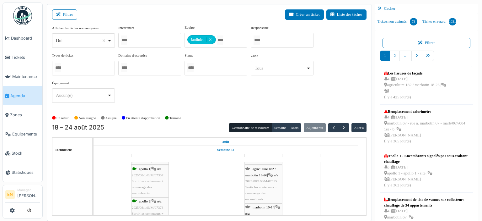
click at [256, 171] on div "agriculture 182 / marbotin 18-26 | n/a 2025/08/146/M/07455 Sortir les conteneur…" at bounding box center [263, 184] width 36 height 36
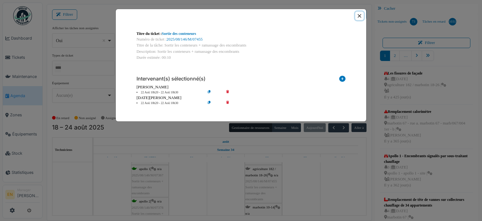
click at [360, 16] on button "Close" at bounding box center [359, 16] width 8 height 8
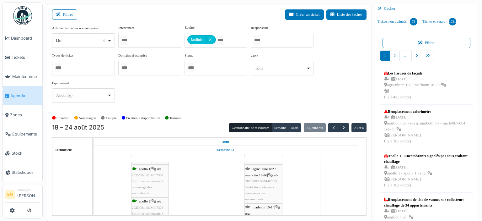
click at [261, 207] on span "marbotin 10-14" at bounding box center [264, 207] width 22 height 4
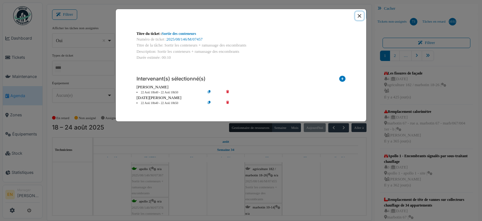
click at [358, 13] on button "Close" at bounding box center [359, 16] width 8 height 8
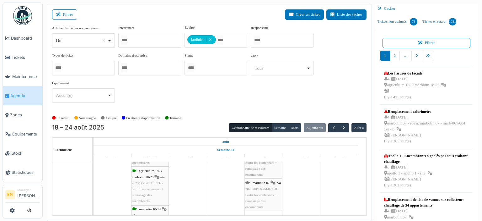
click at [258, 188] on div "marbotin 67 | n/a 2025/08/146/M/07458 Sortir les conteneurs + ramassage des enc…" at bounding box center [263, 195] width 36 height 30
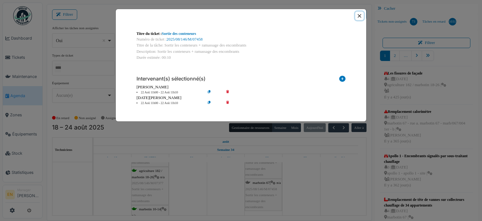
click at [359, 16] on button "Close" at bounding box center [359, 16] width 8 height 8
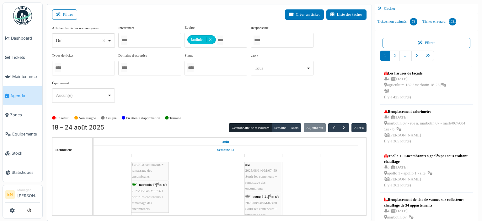
click at [268, 177] on div "marbotin 68-70 | n/a 2025/08/146/M/07459 Sortir les conteneurs + ramassage des …" at bounding box center [263, 173] width 36 height 36
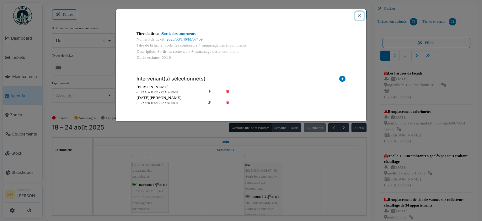
click at [360, 17] on button "Close" at bounding box center [359, 16] width 8 height 8
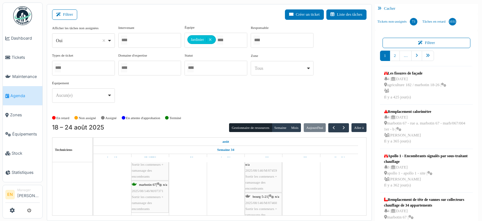
click at [268, 201] on span "2025/08/146/M/07460" at bounding box center [261, 203] width 32 height 4
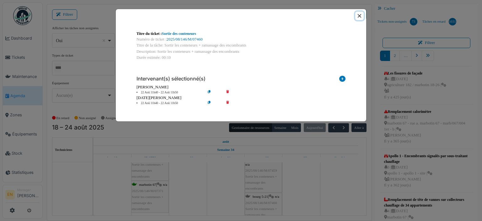
click at [359, 17] on button "Close" at bounding box center [359, 16] width 8 height 8
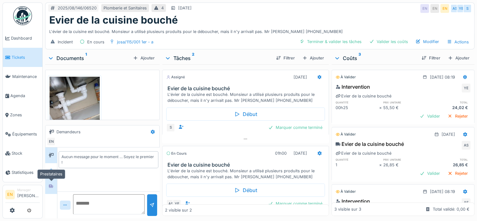
click at [51, 185] on icon at bounding box center [51, 186] width 5 height 4
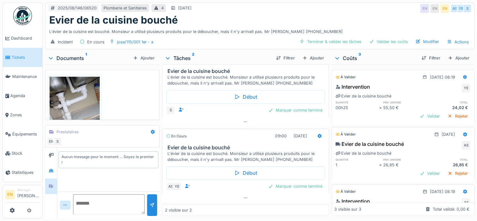
scroll to position [5, 0]
click at [51, 169] on icon at bounding box center [51, 170] width 4 height 3
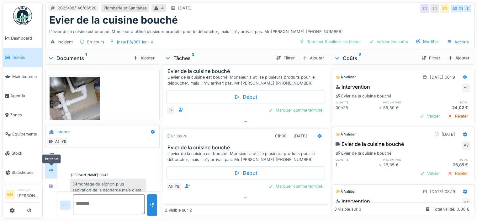
scroll to position [40, 0]
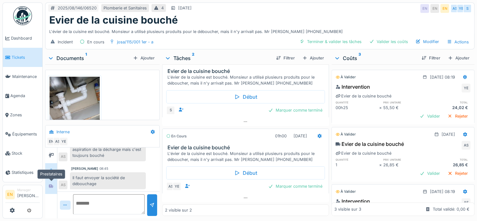
click at [53, 183] on div at bounding box center [51, 186] width 5 height 6
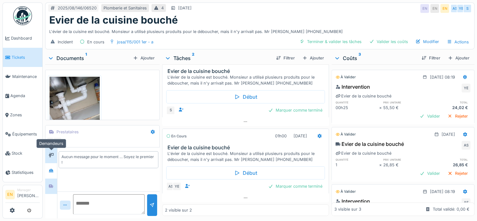
click at [55, 151] on div at bounding box center [50, 155] width 9 height 8
click at [50, 169] on icon at bounding box center [51, 170] width 4 height 3
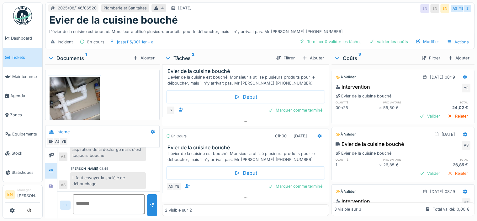
scroll to position [9, 0]
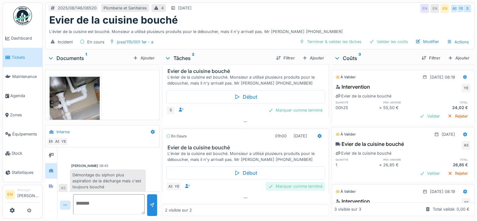
click at [284, 183] on div "Marquer comme terminé" at bounding box center [295, 186] width 59 height 8
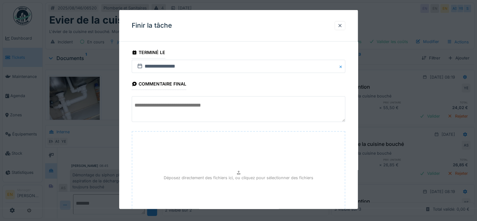
scroll to position [56, 0]
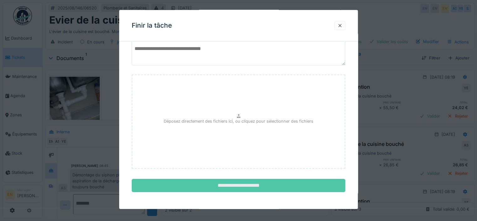
click at [251, 185] on input "**********" at bounding box center [239, 185] width 214 height 13
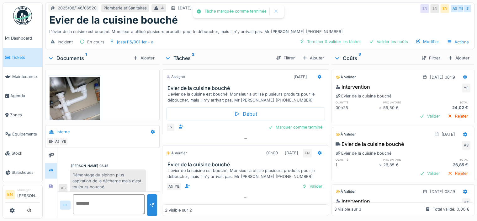
scroll to position [40, 0]
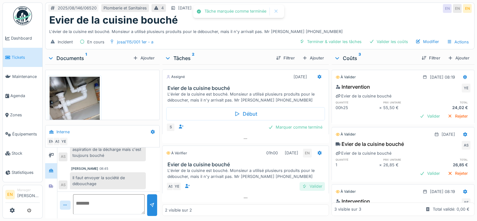
click at [304, 182] on div "Valider" at bounding box center [312, 186] width 25 height 8
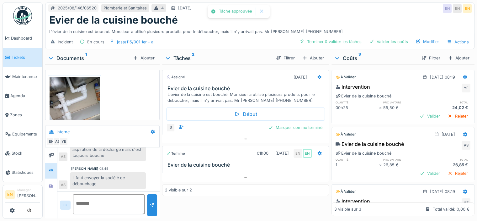
scroll to position [0, 0]
click at [390, 37] on div "Valider les coûts" at bounding box center [389, 41] width 44 height 8
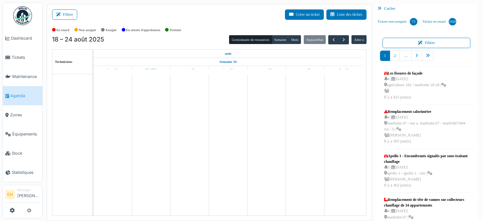
click at [63, 16] on button "Filtrer" at bounding box center [64, 14] width 25 height 10
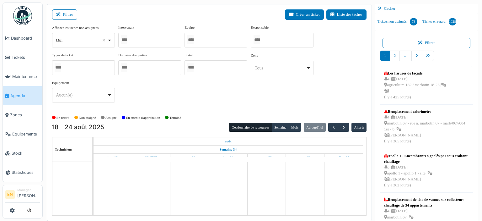
click at [110, 41] on div "Oui Remove item" at bounding box center [83, 40] width 57 height 9
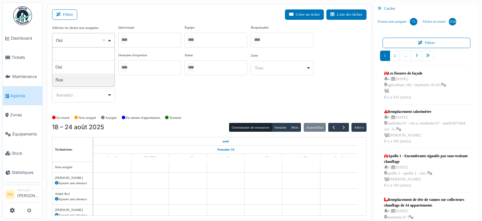
select select "**"
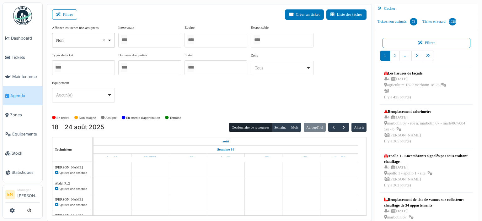
click at [141, 42] on div at bounding box center [149, 40] width 63 height 15
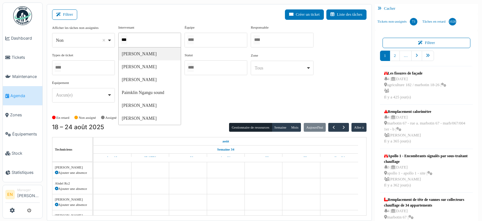
type input "****"
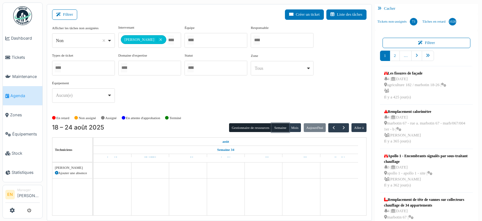
click at [277, 126] on button "Semaine" at bounding box center [280, 127] width 17 height 9
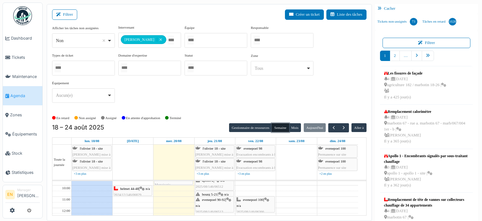
scroll to position [33, 0]
drag, startPoint x: 224, startPoint y: 201, endPoint x: 225, endPoint y: 196, distance: 5.5
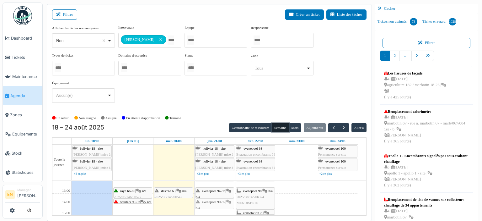
scroll to position [60, 0]
drag, startPoint x: 225, startPoint y: 193, endPoint x: 222, endPoint y: 198, distance: 5.8
click at [222, 198] on div "[PERSON_NAME] 5-21 | n/a 2025/08/146/06088 Vérification châssis chambre evenepo…" at bounding box center [215, 216] width 40 height 190
click at [212, 190] on span "evenepoel 94-96" at bounding box center [213, 191] width 23 height 4
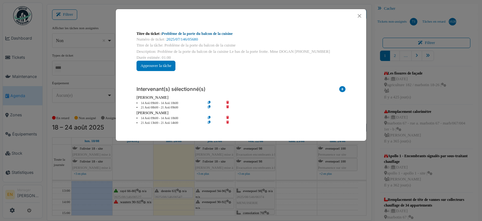
click at [222, 34] on link "Problème de la porte du balcon de la cuisine" at bounding box center [197, 33] width 71 height 4
click at [358, 18] on button "Close" at bounding box center [359, 16] width 8 height 8
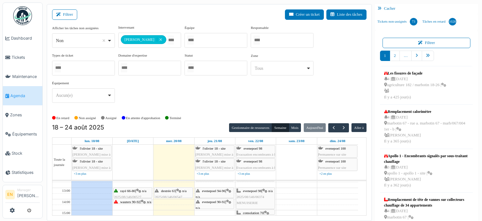
click at [248, 106] on div "**********" at bounding box center [209, 66] width 314 height 83
click at [211, 193] on div "evenepoel 94-96 | n/a 2025/07/146/05680 Problème de la porte du balcon de la cu…" at bounding box center [215, 203] width 38 height 30
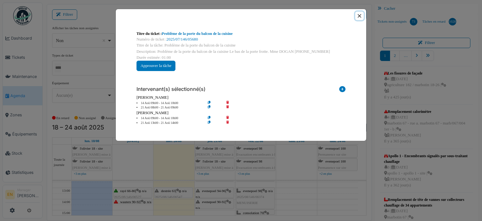
click at [358, 16] on button "Close" at bounding box center [359, 16] width 8 height 8
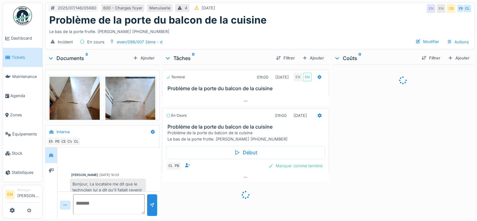
scroll to position [137, 0]
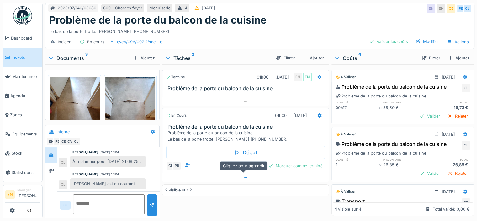
click at [243, 175] on icon at bounding box center [245, 177] width 5 height 4
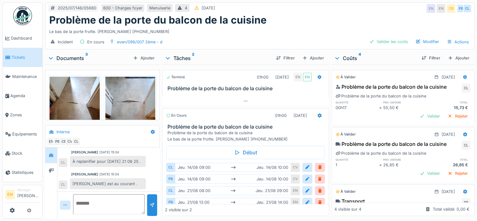
scroll to position [5, 0]
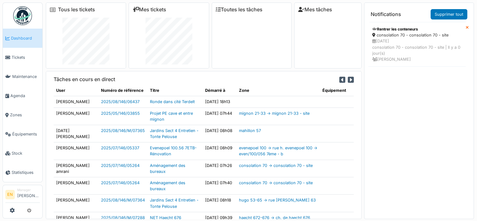
click at [466, 26] on icon at bounding box center [467, 28] width 3 height 4
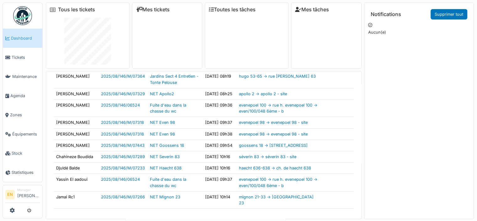
scroll to position [295, 0]
click at [24, 20] on img at bounding box center [22, 15] width 19 height 19
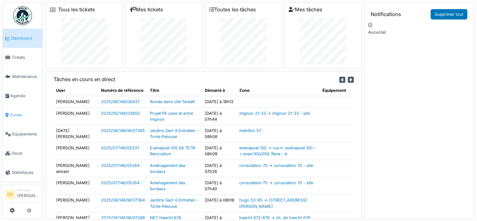
click at [18, 113] on span "Zones" at bounding box center [25, 115] width 30 height 6
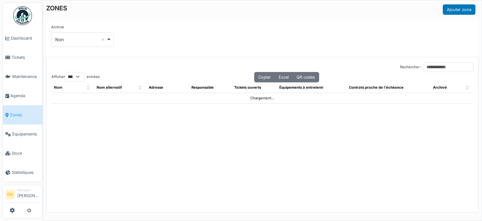
select select "***"
click at [443, 67] on input "Rechercher :" at bounding box center [449, 67] width 50 height 10
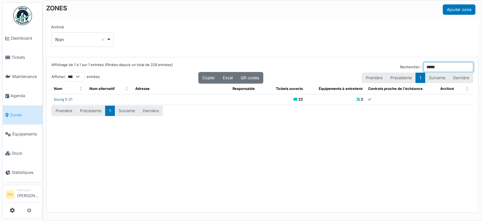
type input "*****"
click at [65, 99] on link "bourg 5-21" at bounding box center [63, 99] width 19 height 4
click at [211, 142] on div "Affichage de 1 à 1 sur 1 entrées (filtrées depuis un total de 228 entrées) Rech…" at bounding box center [262, 134] width 432 height 155
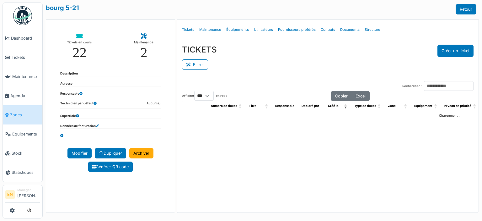
select select "***"
click at [367, 29] on link "Structure" at bounding box center [372, 29] width 21 height 15
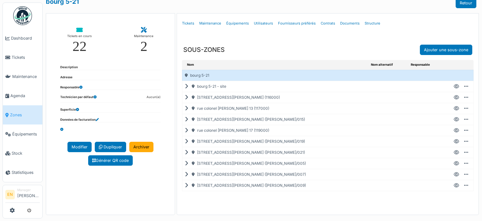
scroll to position [8, 0]
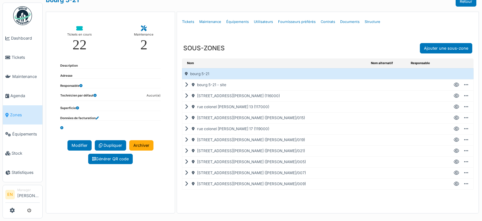
click at [454, 129] on icon at bounding box center [456, 129] width 5 height 0
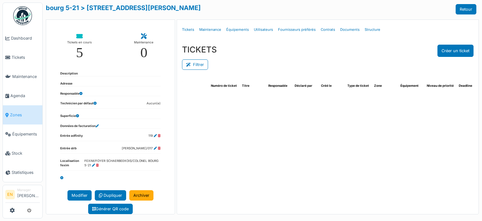
select select "***"
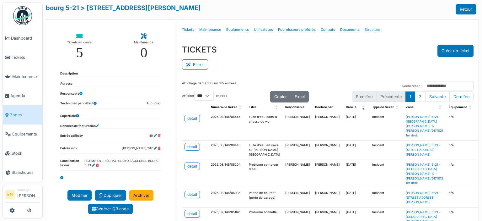
click at [365, 30] on link "Structure" at bounding box center [372, 29] width 21 height 15
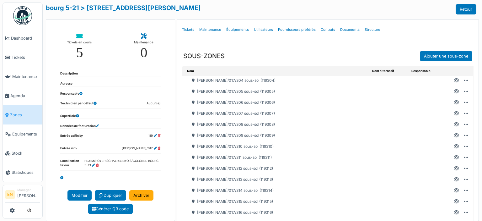
scroll to position [502, 0]
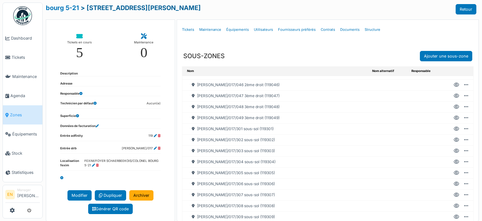
select select "***"
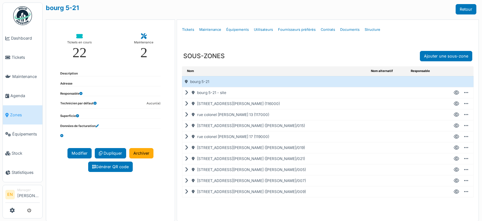
select select "***"
click at [454, 93] on icon at bounding box center [456, 93] width 5 height 0
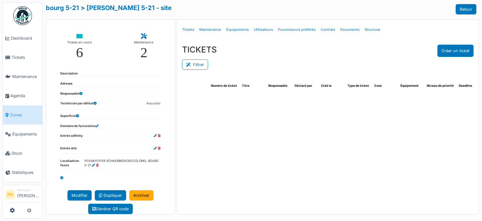
select select "***"
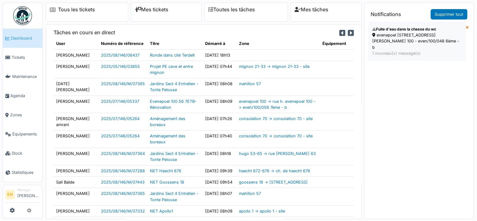
click at [414, 36] on div "evenepoel 100 - rue h. evenepoel 100 - even/100/048 6ème - b" at bounding box center [417, 41] width 89 height 18
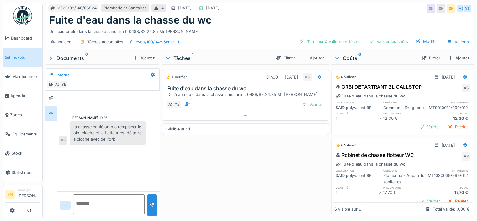
click at [226, 164] on div "À vérifier 01h00 [DATE] AS Fuite d'eau dans la chasse du wc De l'eau coule dans…" at bounding box center [245, 139] width 167 height 151
click at [272, 170] on div "À vérifier 01h00 [DATE] AS Fuite d'eau dans la chasse du wc De l'eau coule dans…" at bounding box center [245, 139] width 167 height 151
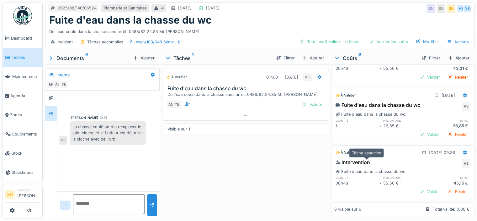
scroll to position [5, 0]
click at [255, 181] on div "À vérifier 01h00 20/08/2025 AS Fuite d'eau dans la chasse du wc De l'eau coule …" at bounding box center [245, 139] width 167 height 151
click at [224, 145] on div "À vérifier 01h00 20/08/2025 AS Fuite d'eau dans la chasse du wc De l'eau coule …" at bounding box center [245, 139] width 167 height 151
click at [246, 141] on div "À vérifier 01h00 20/08/2025 AS Fuite d'eau dans la chasse du wc De l'eau coule …" at bounding box center [245, 139] width 167 height 151
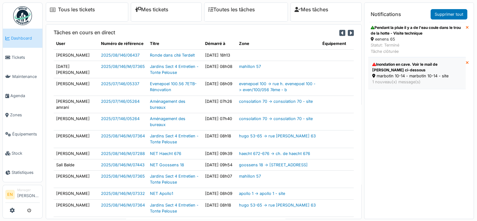
click at [397, 72] on div "Inondation en cave. Voir le mail de [PERSON_NAME] ci-dessous" at bounding box center [417, 67] width 89 height 11
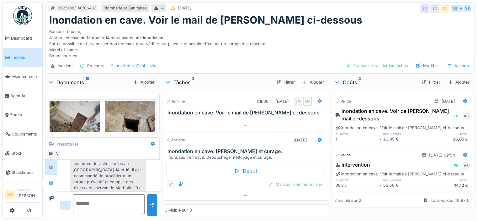
scroll to position [168, 0]
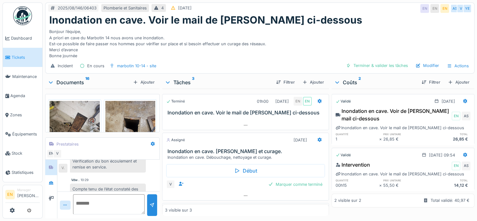
click at [117, 178] on div "Vdw . 10:29" at bounding box center [108, 179] width 75 height 5
click at [122, 180] on div "Vdw . 10:29 Compte tenu de l’état constaté des chambres de visite situées au [G…" at bounding box center [109, 212] width 100 height 71
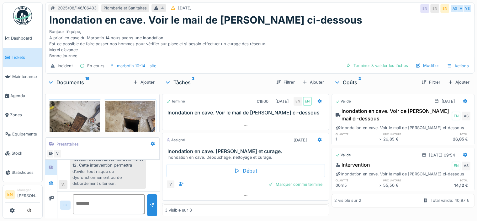
scroll to position [230, 0]
click at [388, 30] on div "Bonjour l’équipe, A priori en cave du Marbotin 14 nous avons une inondation. Es…" at bounding box center [260, 42] width 422 height 33
click at [336, 31] on div "Bonjour l’équipe, A priori en cave du Marbotin 14 nous avons une inondation. Es…" at bounding box center [260, 42] width 422 height 33
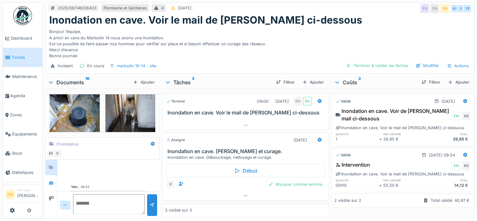
scroll to position [0, 0]
click at [342, 28] on div "Bonjour l’équipe, A priori en cave du Marbotin 14 nous avons une inondation. Es…" at bounding box center [260, 42] width 422 height 33
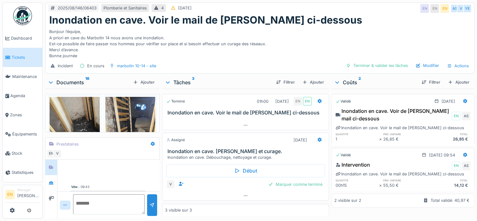
scroll to position [384, 0]
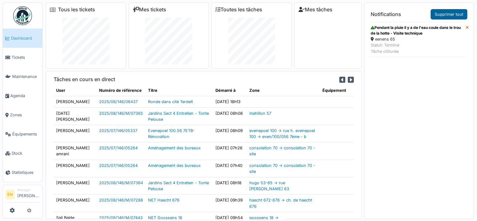
click at [455, 13] on link "Supprimer tout" at bounding box center [449, 14] width 37 height 10
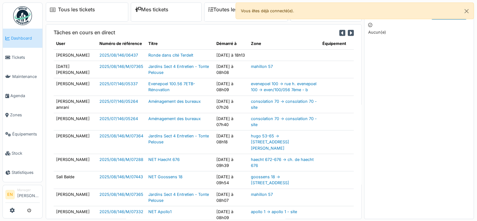
click at [22, 20] on img at bounding box center [22, 15] width 19 height 19
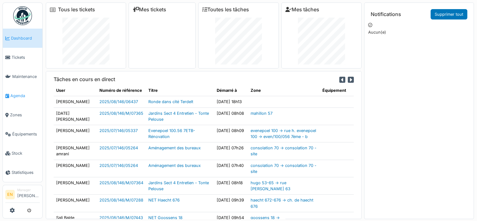
click at [16, 93] on span "Agenda" at bounding box center [25, 96] width 30 height 6
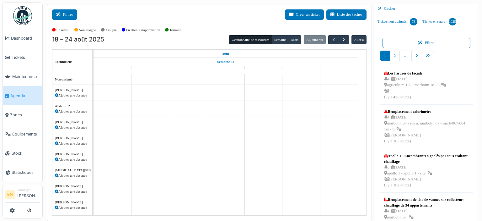
click at [64, 17] on button "Filtrer" at bounding box center [64, 14] width 25 height 10
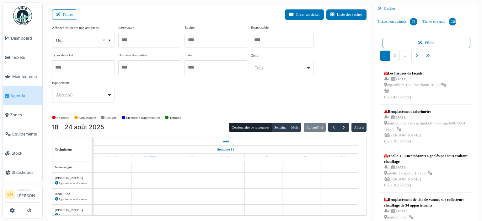
click at [110, 41] on div "Oui Remove item" at bounding box center [83, 40] width 57 height 9
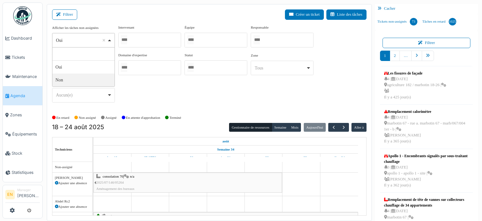
select select "**"
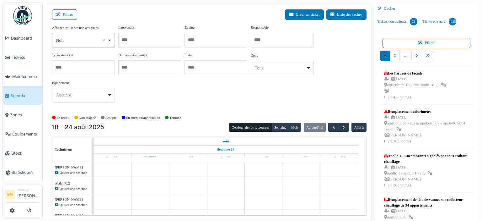
click at [153, 40] on div at bounding box center [149, 40] width 63 height 15
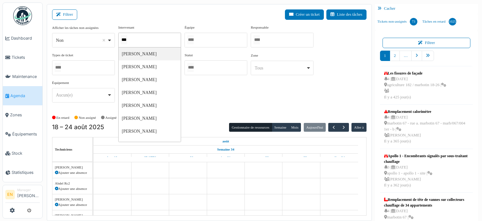
type input "****"
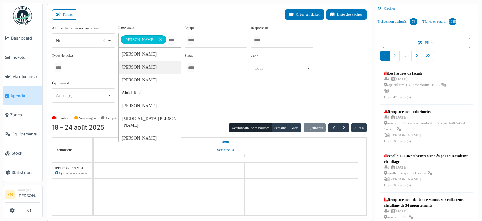
click at [218, 106] on div "**********" at bounding box center [209, 66] width 314 height 83
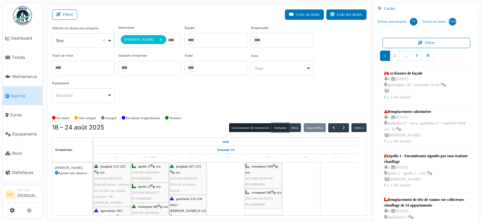
click at [278, 126] on button "Semaine" at bounding box center [280, 127] width 17 height 9
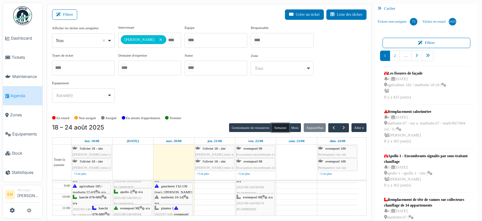
scroll to position [31, 0]
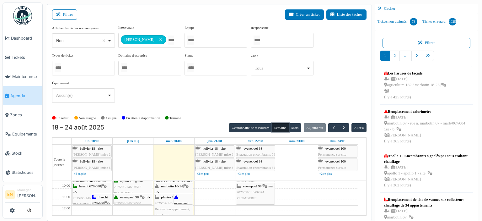
click at [130, 197] on span "evenepoel 98" at bounding box center [129, 197] width 19 height 4
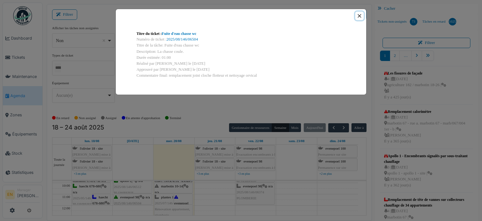
click at [359, 17] on button "Close" at bounding box center [359, 16] width 8 height 8
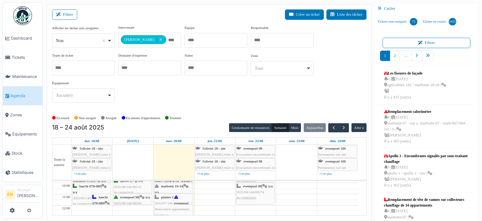
click at [128, 185] on span "2025/08/146/06512" at bounding box center [128, 187] width 28 height 4
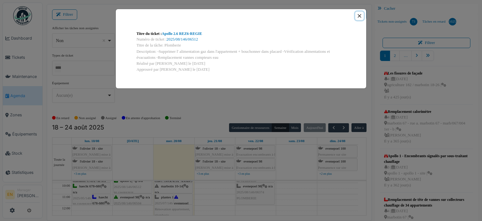
click at [360, 17] on button "Close" at bounding box center [359, 16] width 8 height 8
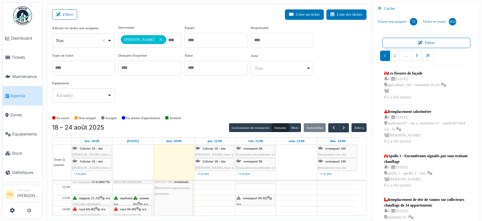
scroll to position [63, 0]
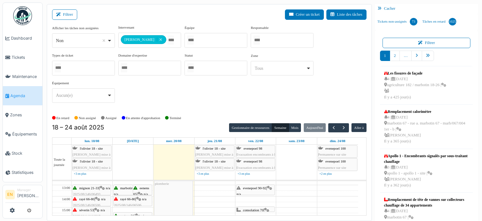
click at [128, 197] on span "rayé 66-80" at bounding box center [127, 199] width 15 height 4
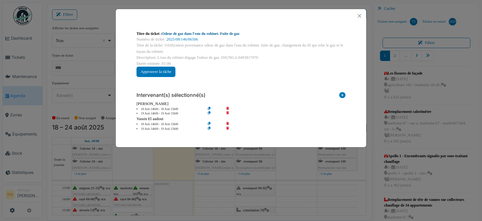
click at [210, 34] on link "Odeur de gaz dans l'eau du robinet. Fuite de gaz" at bounding box center [201, 33] width 78 height 4
click at [359, 13] on button "Close" at bounding box center [359, 16] width 8 height 8
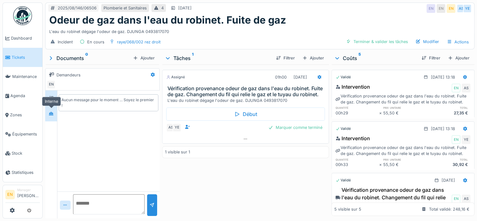
click at [51, 113] on icon at bounding box center [51, 113] width 4 height 3
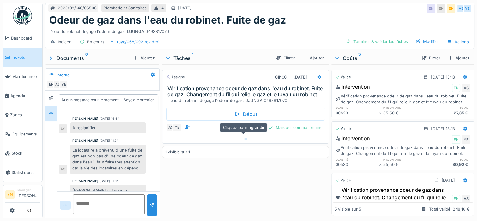
click at [244, 140] on icon at bounding box center [245, 139] width 5 height 4
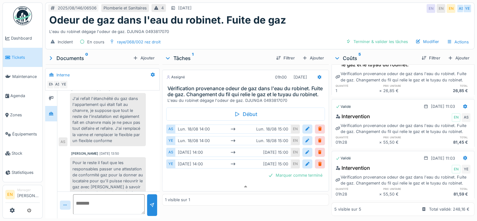
scroll to position [175, 0]
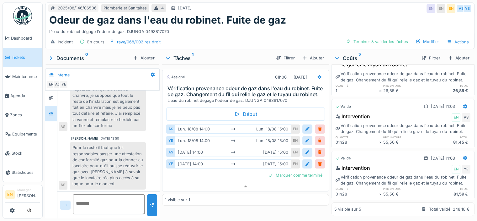
click at [113, 164] on div "Pour le reste il faut que les responsables passer une attestation de conformité…" at bounding box center [108, 165] width 76 height 47
click at [319, 20] on div "Odeur de gaz dans l'eau du robinet. Fuite de gaz" at bounding box center [260, 20] width 422 height 12
click at [301, 35] on div "Incident En cours raye/068/002 rez droit Terminer & valider les tâches Modifier…" at bounding box center [260, 42] width 429 height 14
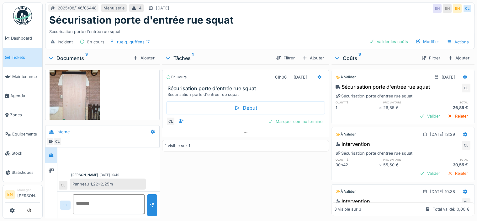
scroll to position [111, 0]
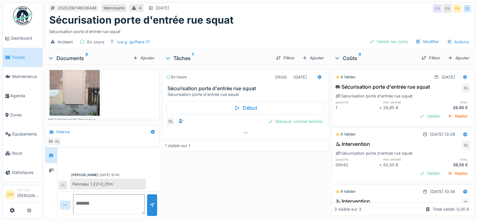
click at [174, 174] on div "En cours 01h00 [DATE] Sécurisation porte d'entrée rue squat Sécurisation porte …" at bounding box center [245, 139] width 167 height 151
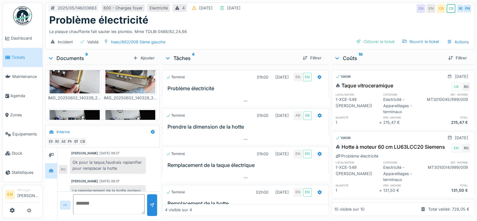
scroll to position [200, 0]
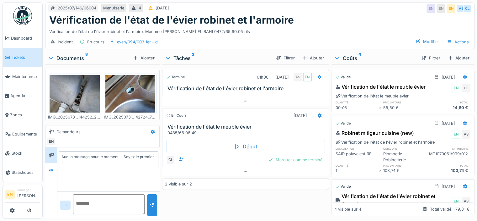
scroll to position [63, 0]
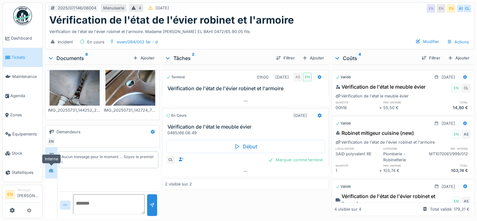
click at [53, 171] on icon at bounding box center [51, 170] width 5 height 4
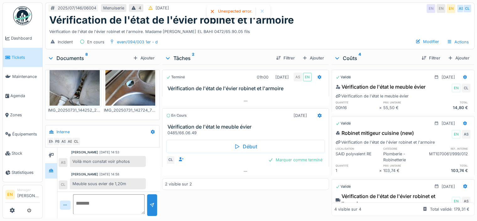
scroll to position [97, 0]
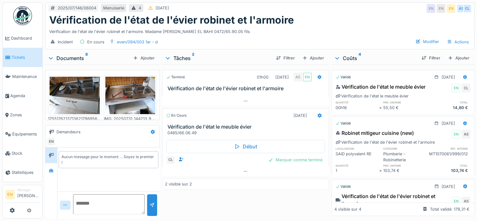
click at [292, 30] on div "Vérification de l'état de l'évier robinet et l'armoire. Madame [PERSON_NAME] EL…" at bounding box center [260, 30] width 422 height 8
